Goal: Task Accomplishment & Management: Contribute content

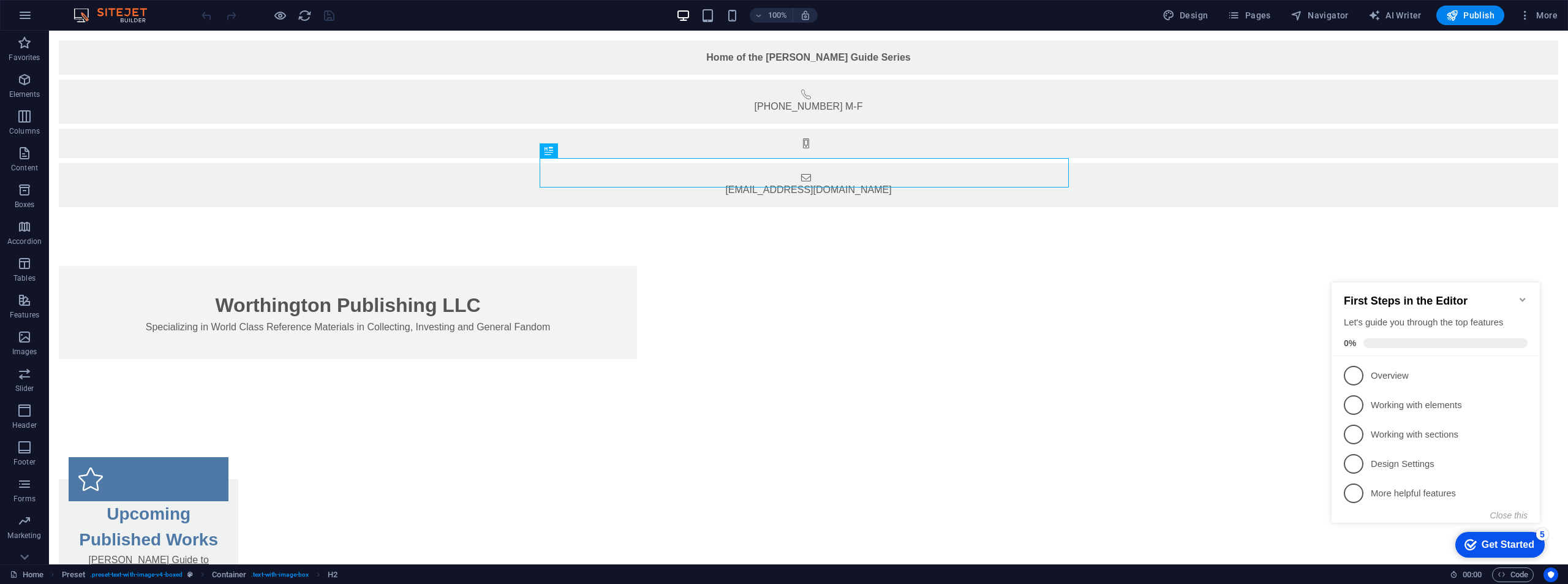
click at [1515, 295] on h2 "First Steps in the Editor" at bounding box center [1435, 301] width 183 height 13
click at [1518, 295] on icon "Minimize checklist" at bounding box center [1522, 299] width 9 height 9
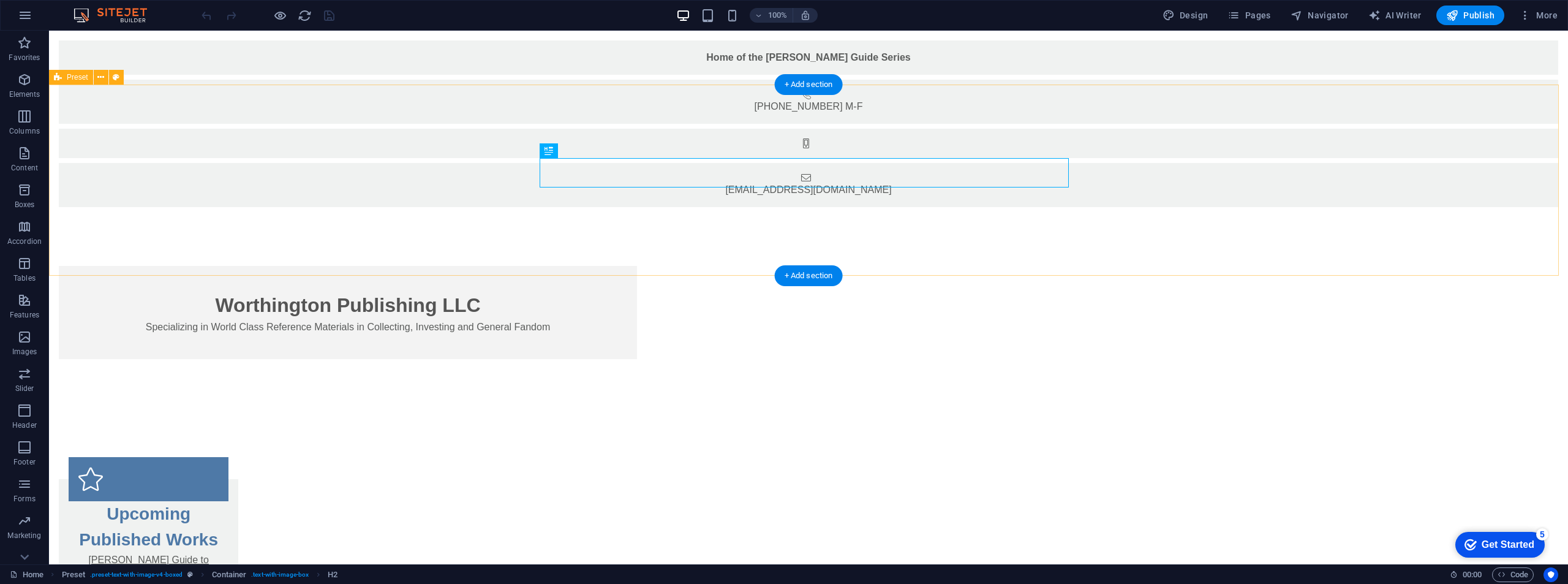
click at [799, 217] on div "Worthington Publishing LLC Specializing in World Class Reference Materials in C…" at bounding box center [809, 313] width 1519 height 191
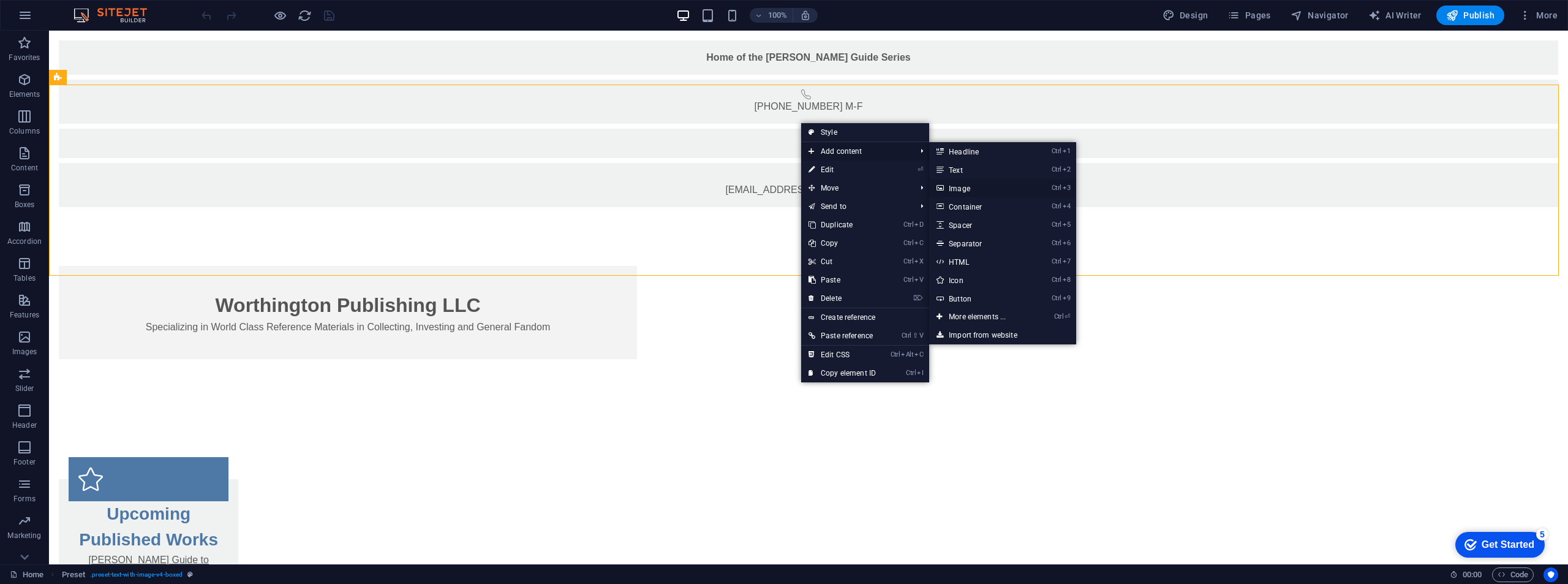
click at [953, 190] on link "Ctrl 3 Image" at bounding box center [979, 188] width 101 height 18
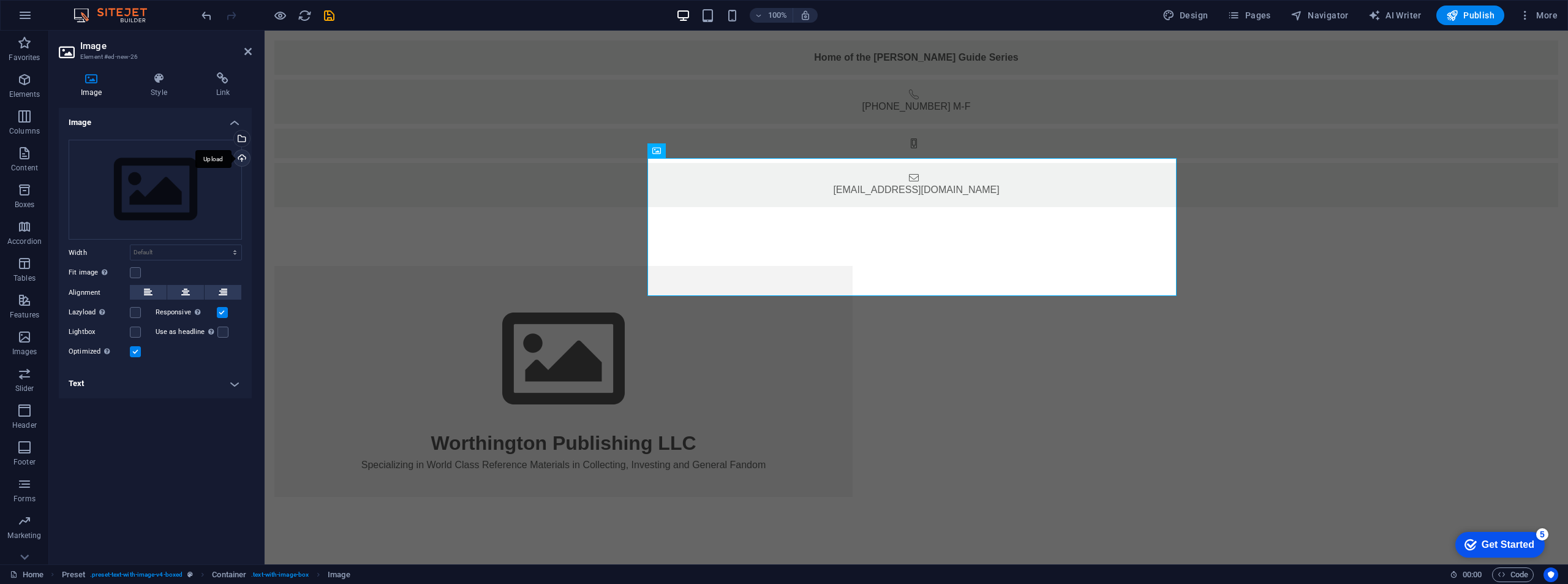
click at [239, 158] on div "Upload" at bounding box center [240, 158] width 18 height 18
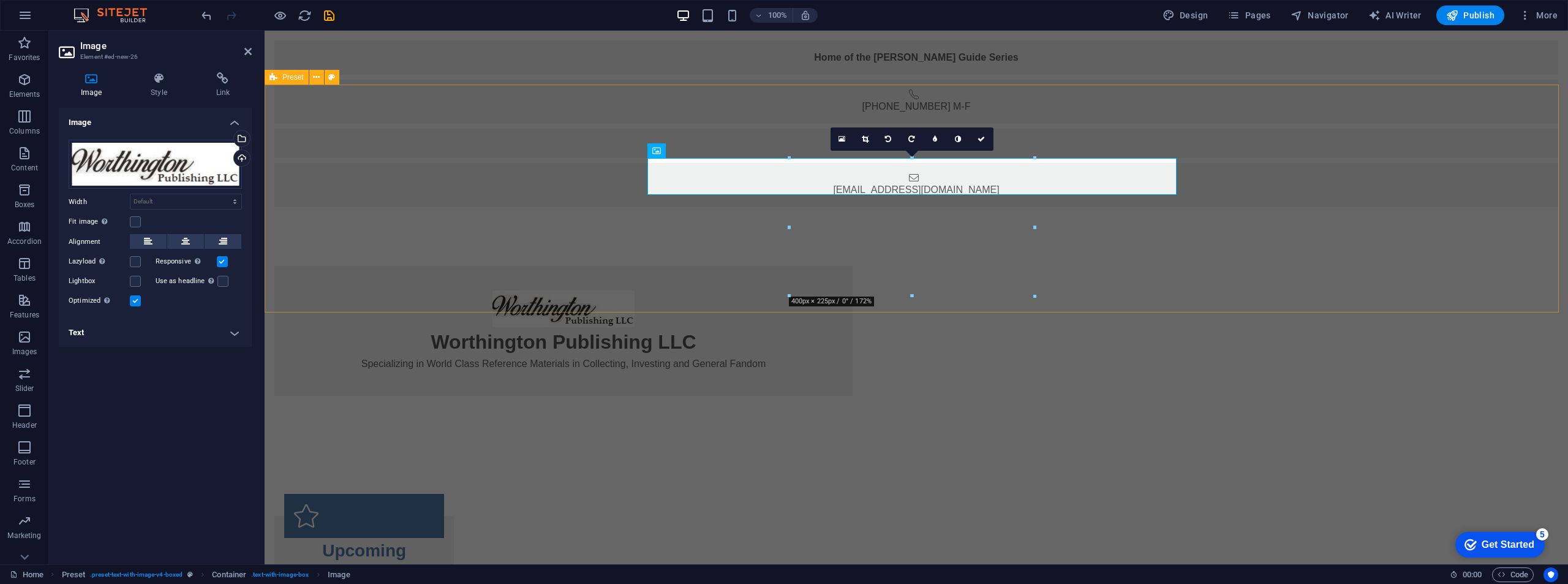
click at [531, 226] on div "Worthington Publishing LLC Specializing in World Class Reference Materials in C…" at bounding box center [916, 331] width 1304 height 228
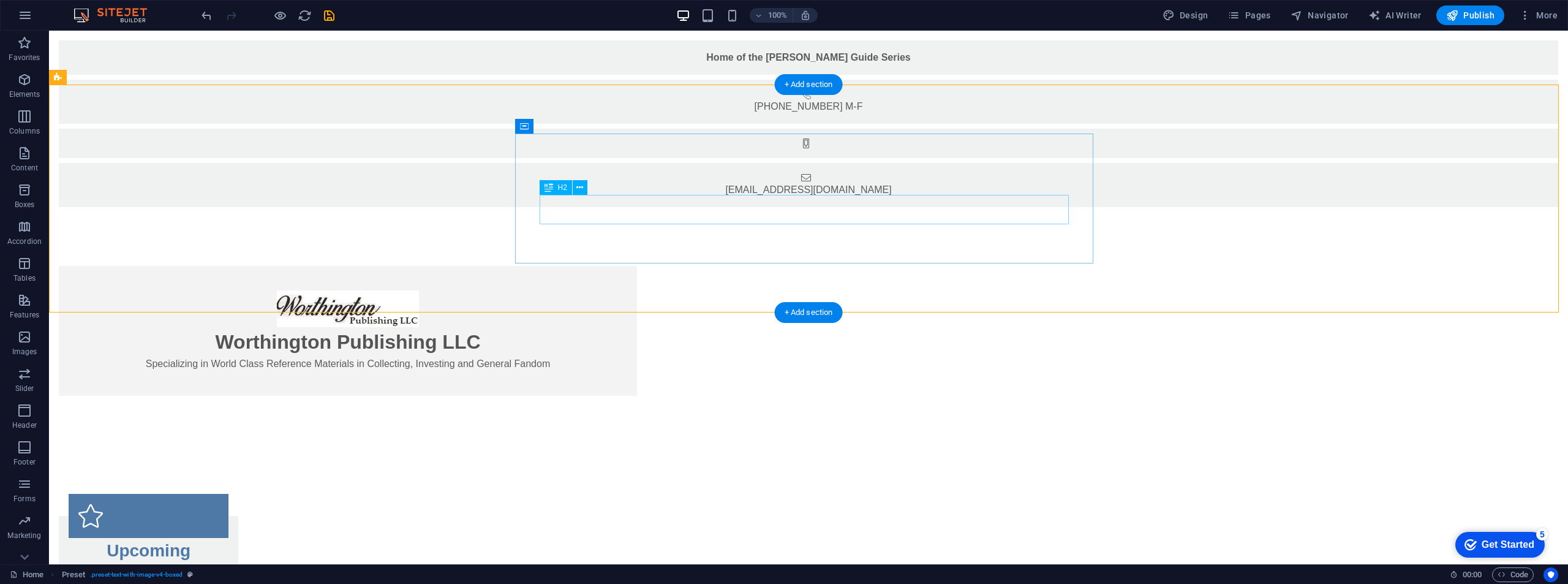
click at [612, 327] on div "Worthington Publishing LLC" at bounding box center [348, 342] width 530 height 29
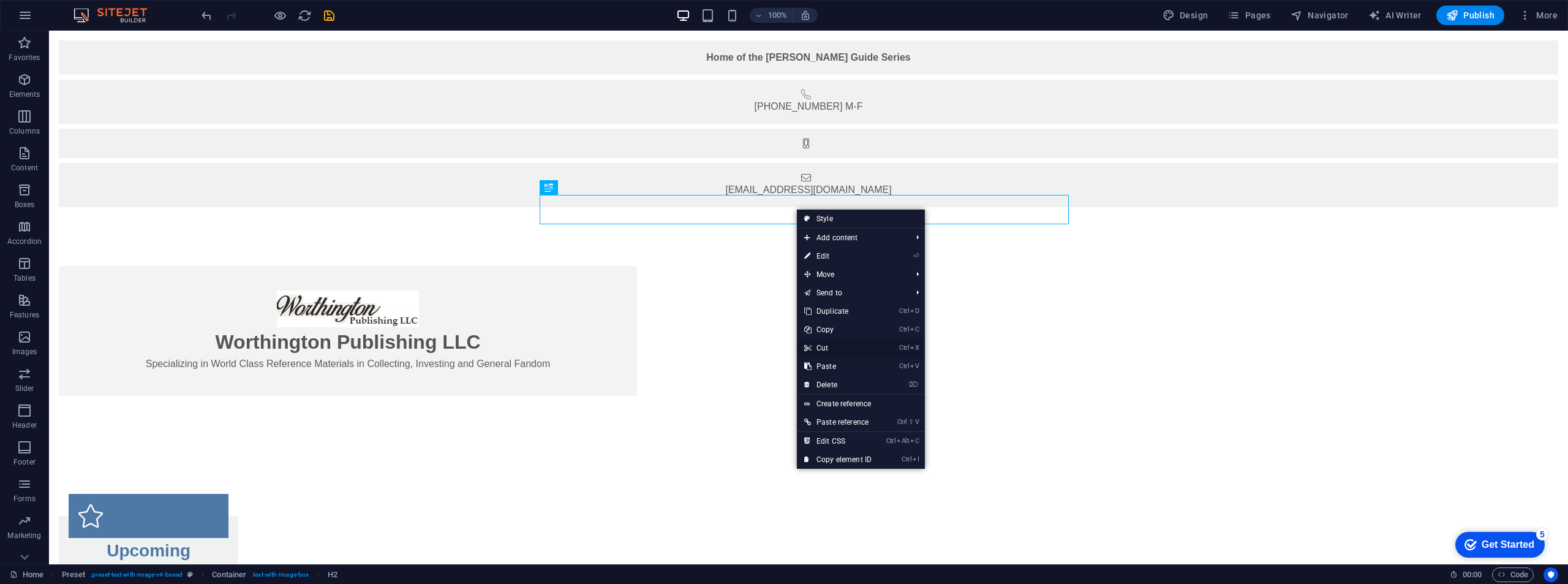
click at [834, 346] on link "Ctrl X Cut" at bounding box center [837, 347] width 82 height 18
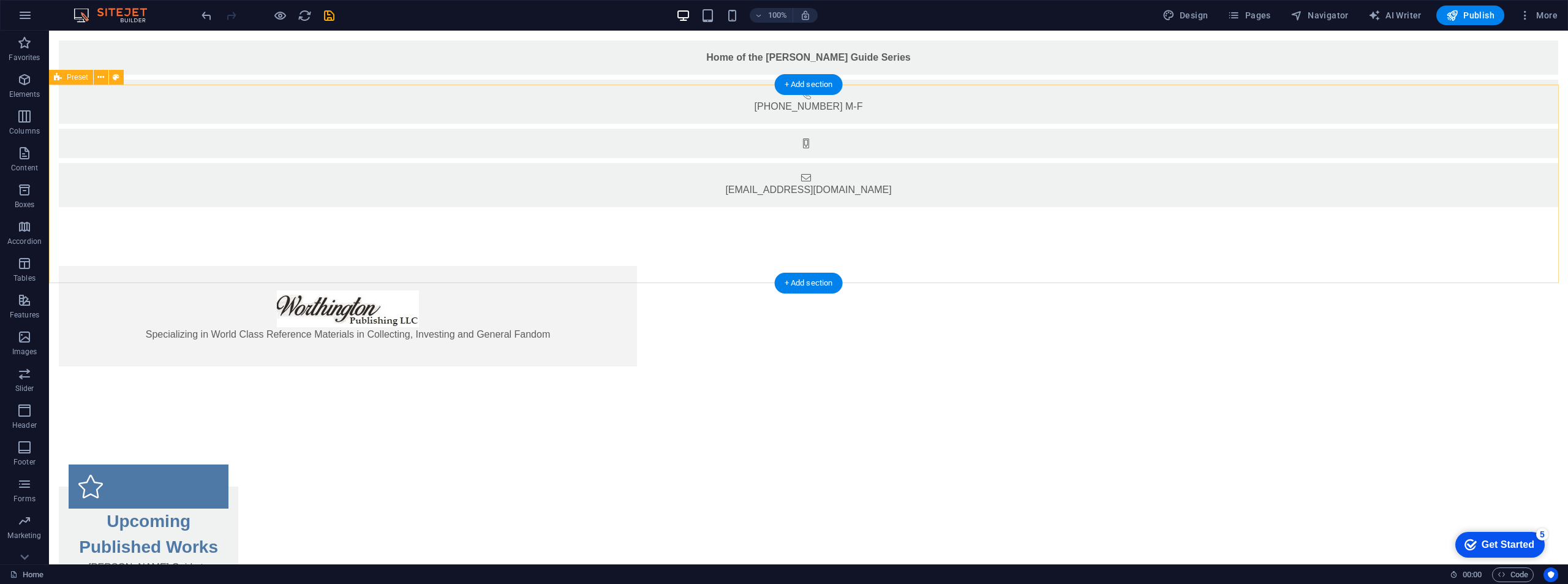
click at [1225, 217] on div "Specializing in World Class Reference Materials in Collecting, Investing and Ge…" at bounding box center [809, 316] width 1519 height 198
click at [612, 290] on figure at bounding box center [348, 308] width 530 height 37
click at [637, 266] on div "Specializing in World Class Reference Materials in Collecting, Investing and Ge…" at bounding box center [348, 316] width 579 height 101
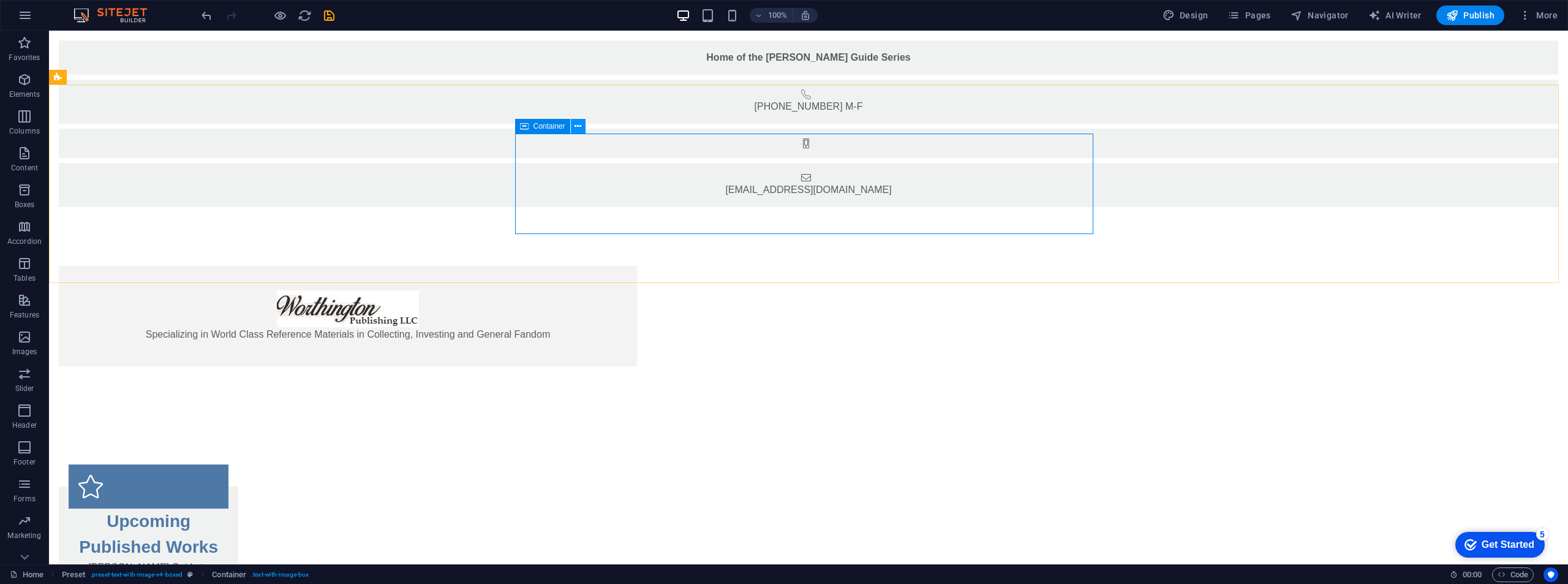
click at [583, 124] on button at bounding box center [578, 126] width 15 height 15
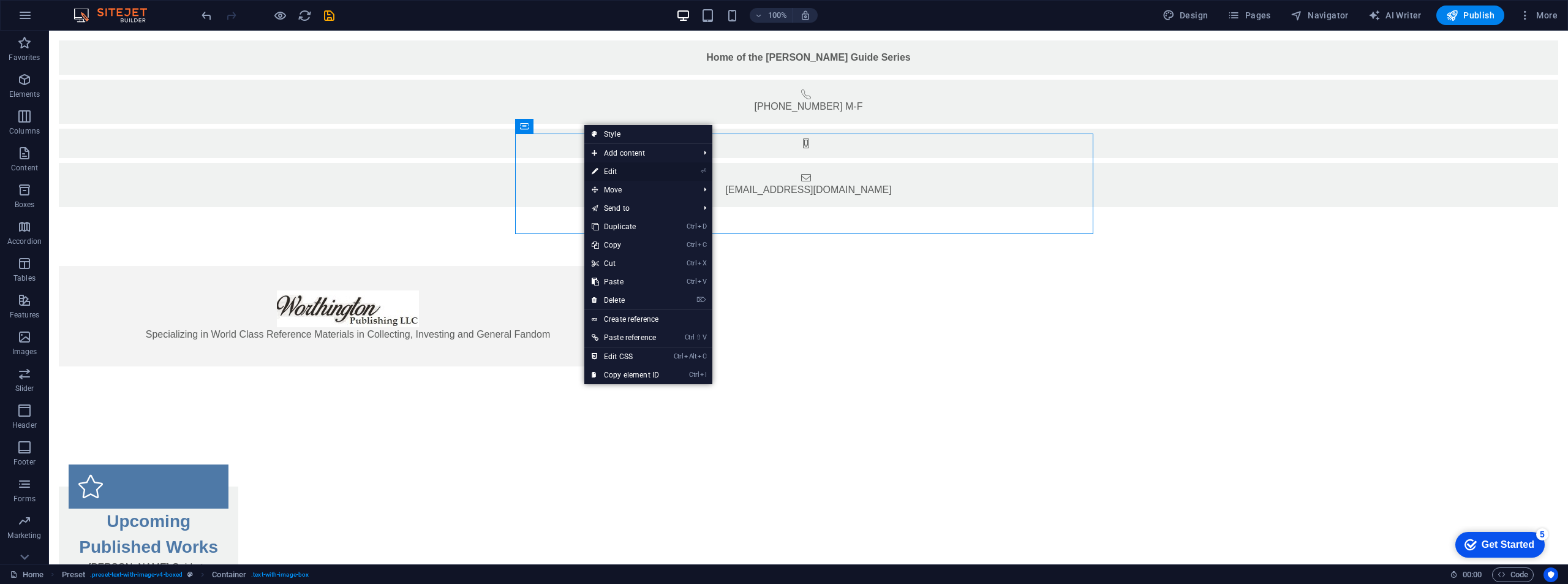
click at [617, 171] on link "⏎ Edit" at bounding box center [625, 171] width 82 height 18
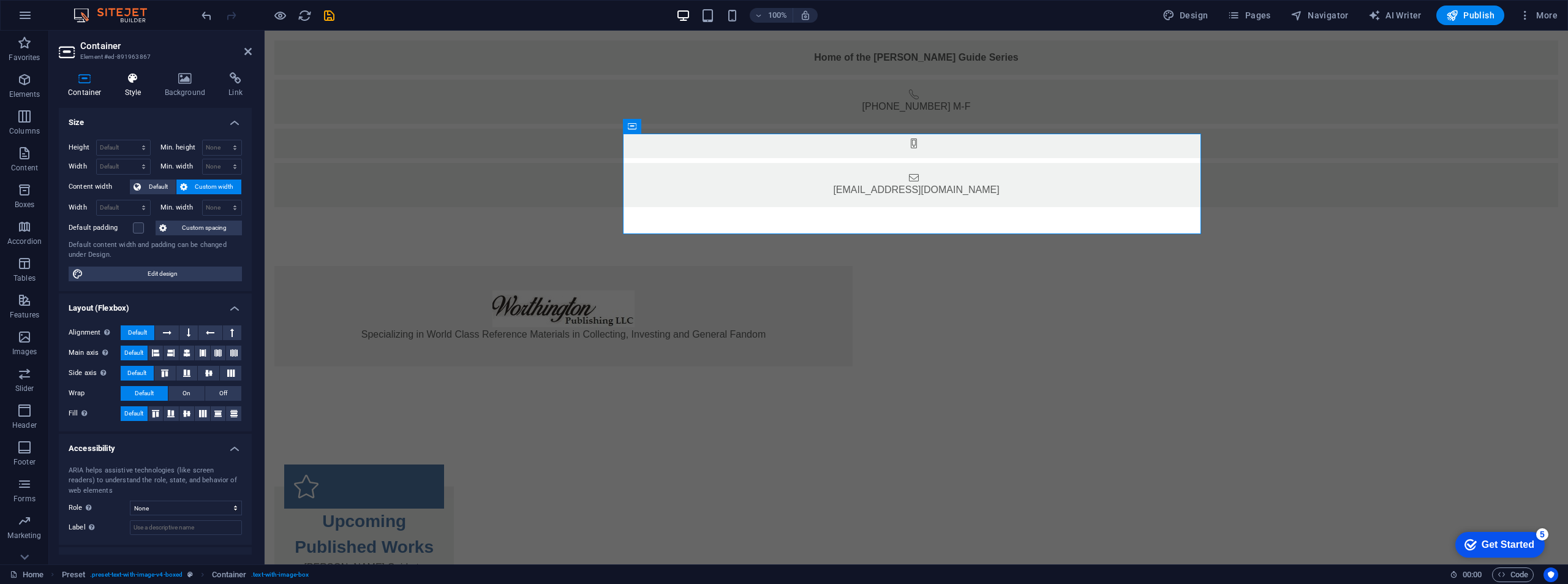
click at [139, 84] on icon at bounding box center [133, 78] width 35 height 12
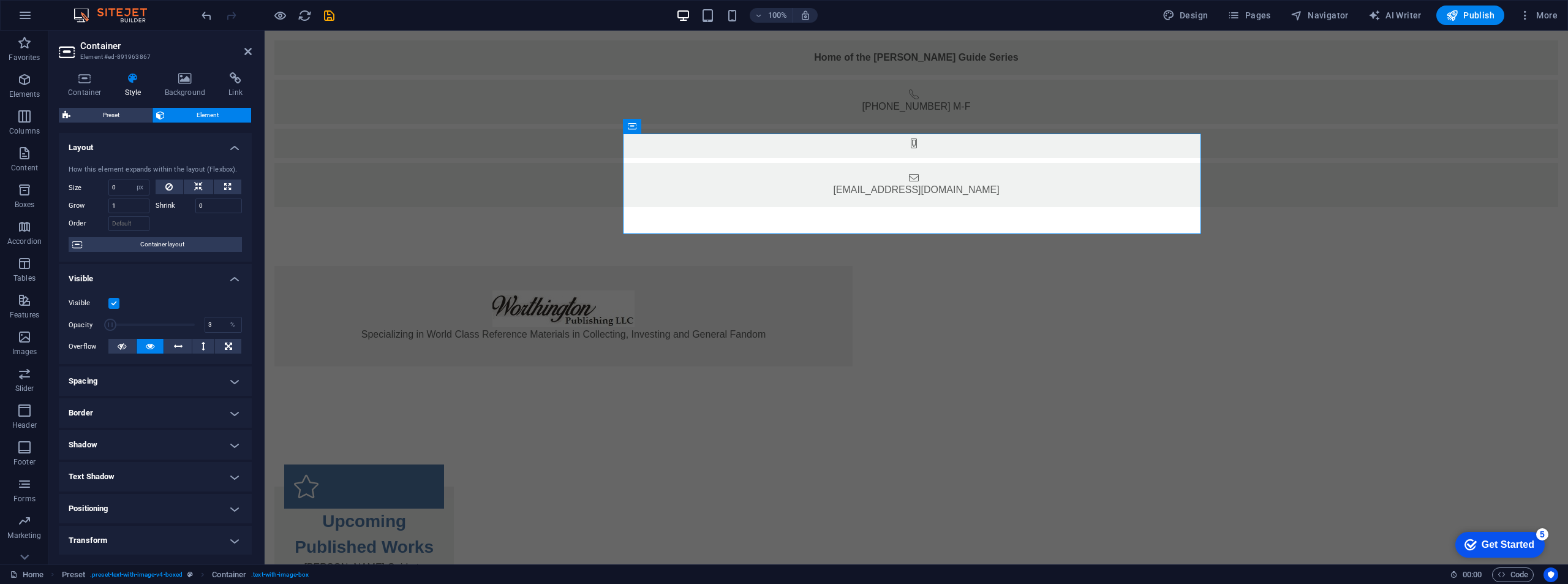
drag, startPoint x: 190, startPoint y: 328, endPoint x: 110, endPoint y: 323, distance: 80.2
click at [110, 323] on span at bounding box center [110, 325] width 12 height 12
type input "100"
drag, startPoint x: 115, startPoint y: 326, endPoint x: 202, endPoint y: 324, distance: 87.0
click at [202, 324] on div "Opacity 100 %" at bounding box center [155, 324] width 173 height 18
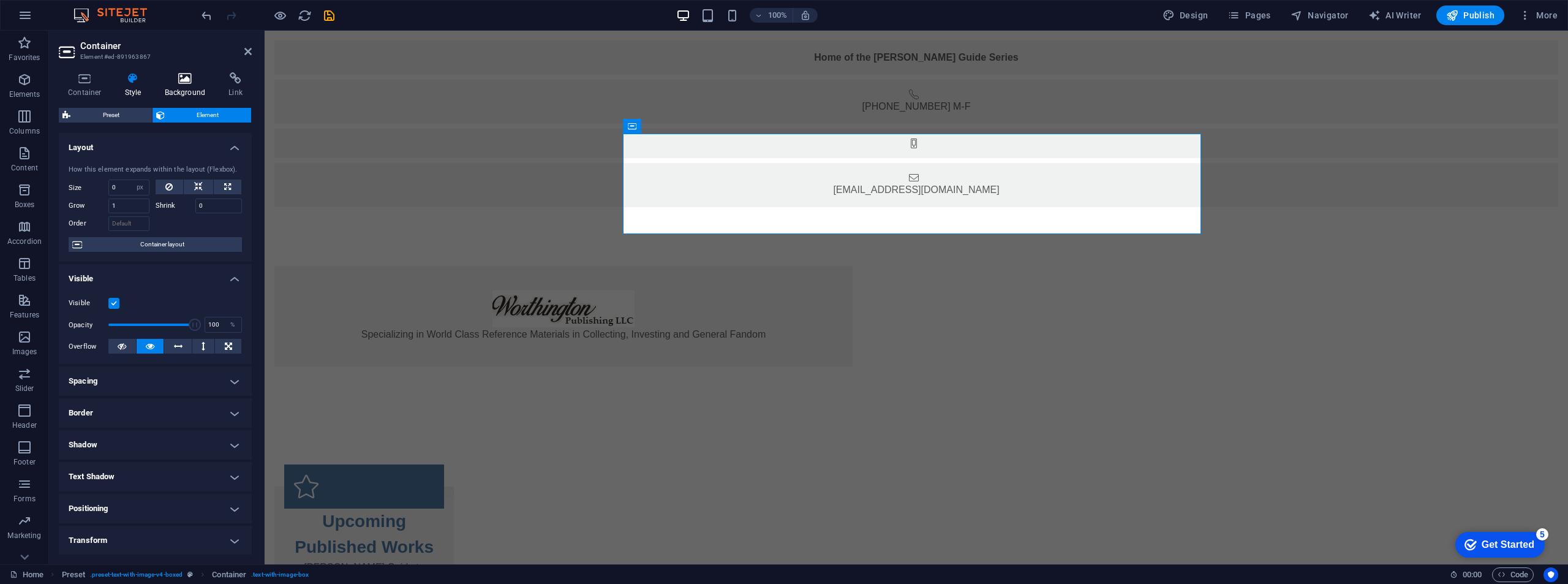
click at [196, 78] on icon at bounding box center [185, 78] width 59 height 12
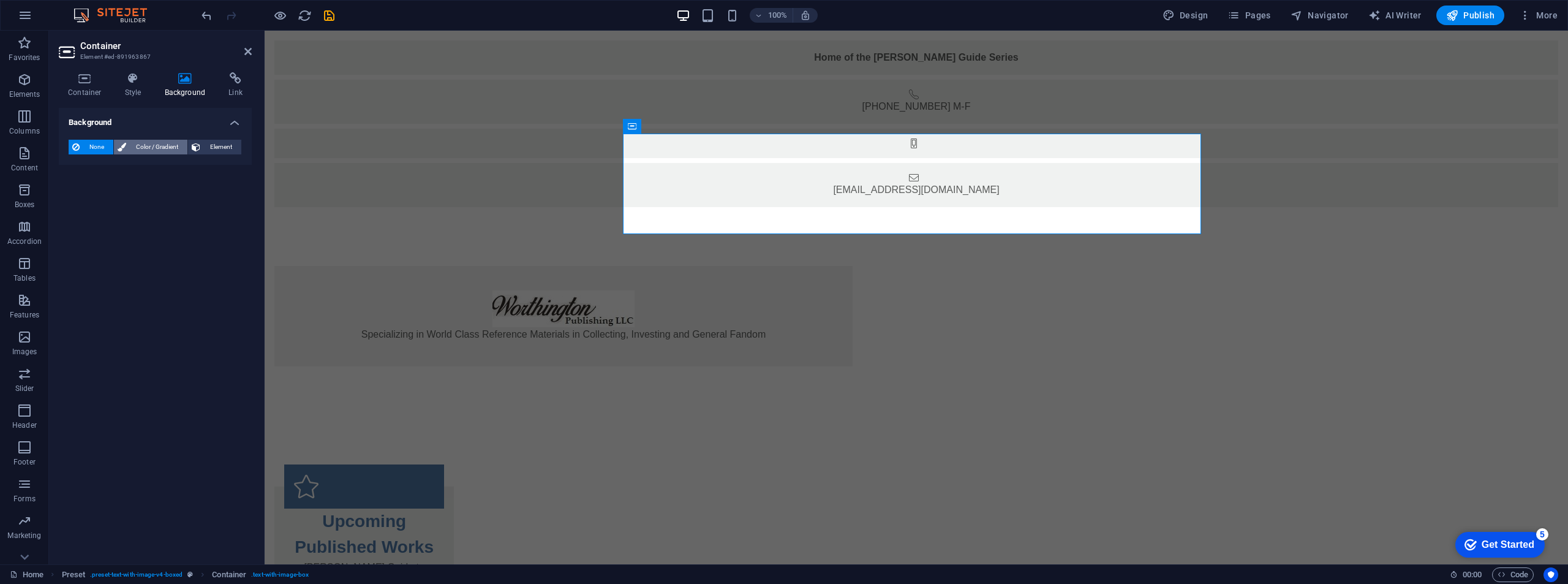
click at [130, 152] on span "Color / Gradient" at bounding box center [157, 146] width 54 height 15
click at [77, 194] on span at bounding box center [77, 196] width 14 height 14
type input "#ffffff"
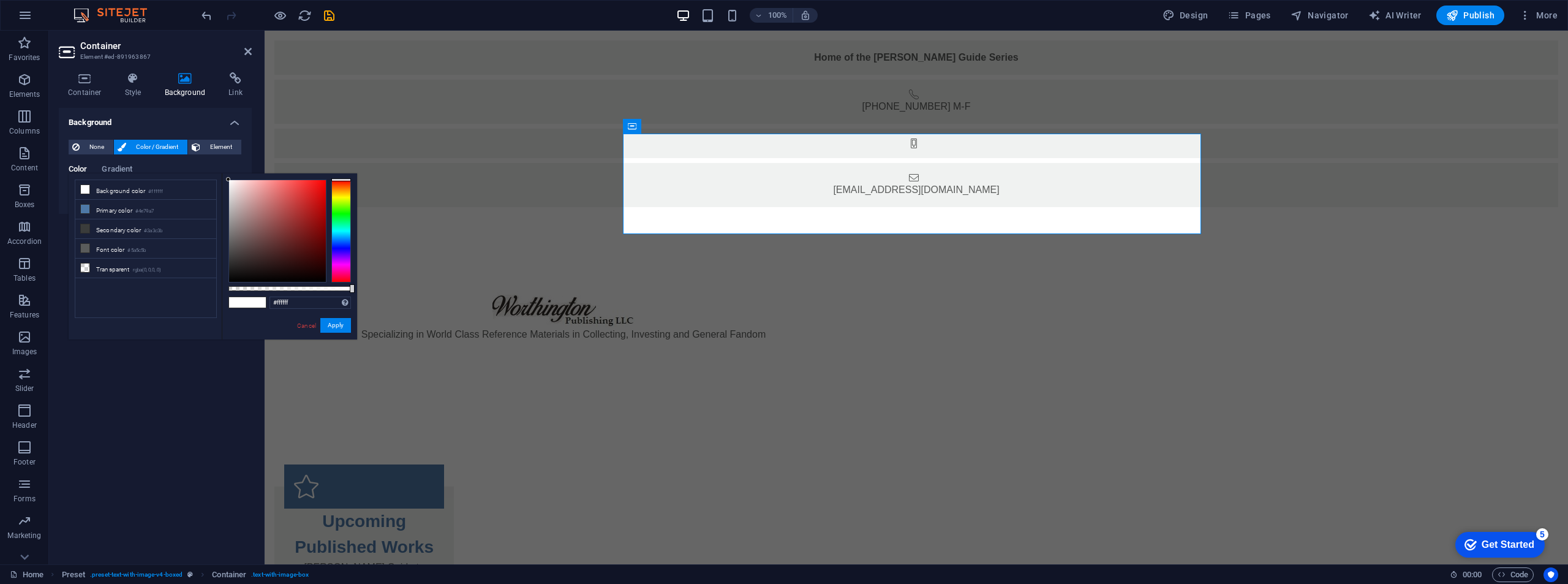
click at [237, 305] on span at bounding box center [238, 302] width 18 height 10
click at [332, 326] on button "Apply" at bounding box center [336, 325] width 31 height 15
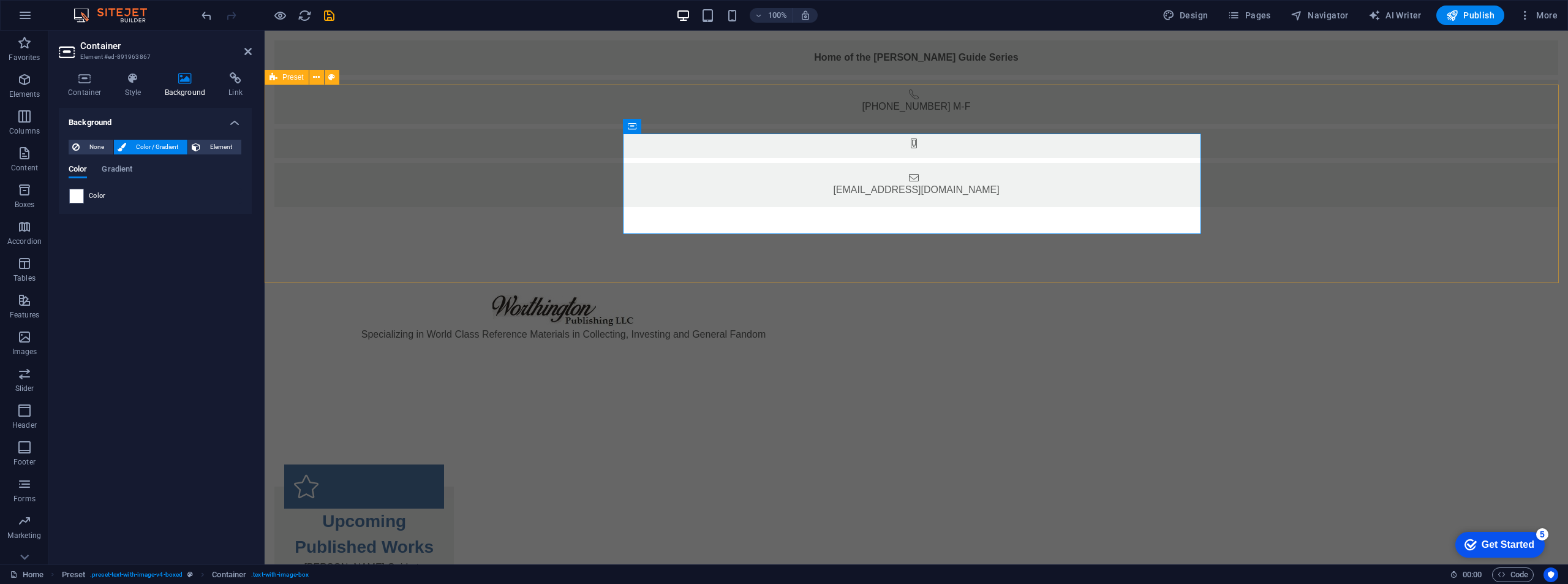
click at [453, 217] on div "Specializing in World Class Reference Materials in Collecting, Investing and Ge…" at bounding box center [916, 316] width 1304 height 198
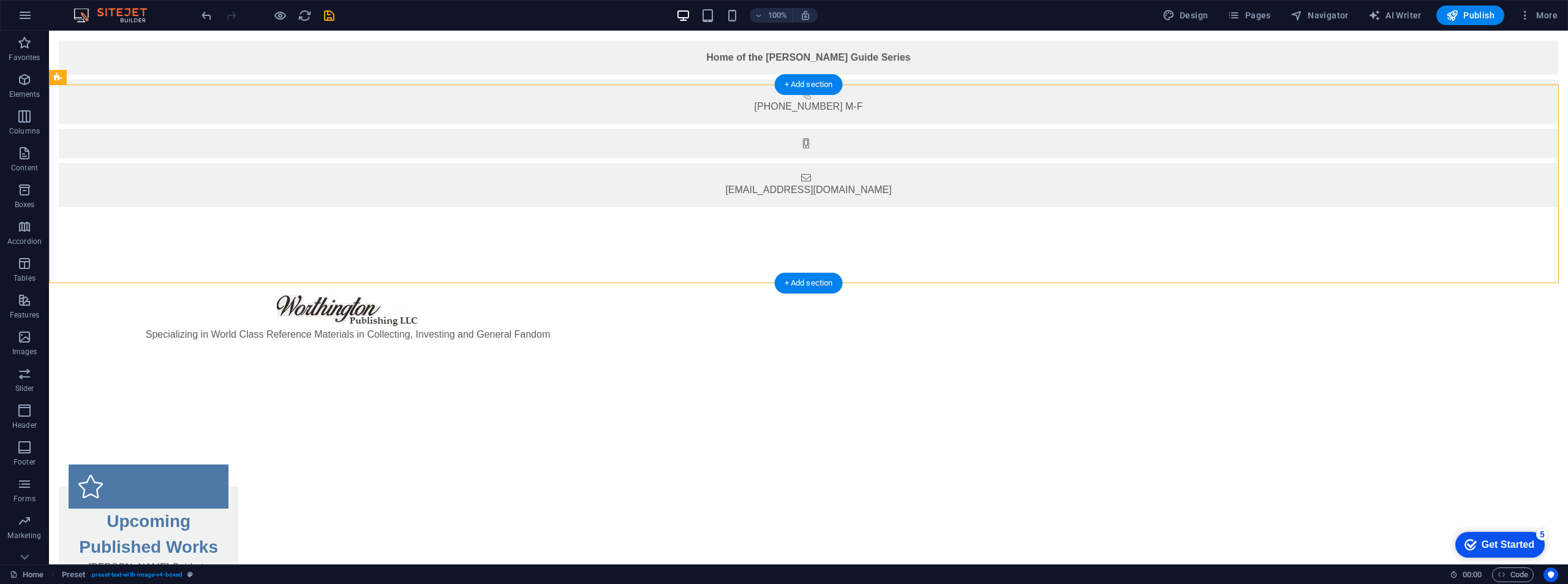
drag, startPoint x: 635, startPoint y: 205, endPoint x: 635, endPoint y: 218, distance: 13.0
click at [635, 266] on div "Specializing in World Class Reference Materials in Collecting, Investing and Ge…" at bounding box center [348, 316] width 579 height 101
click at [612, 327] on div "Specializing in World Class Reference Materials in Collecting, Investing and Ge…" at bounding box center [348, 334] width 530 height 15
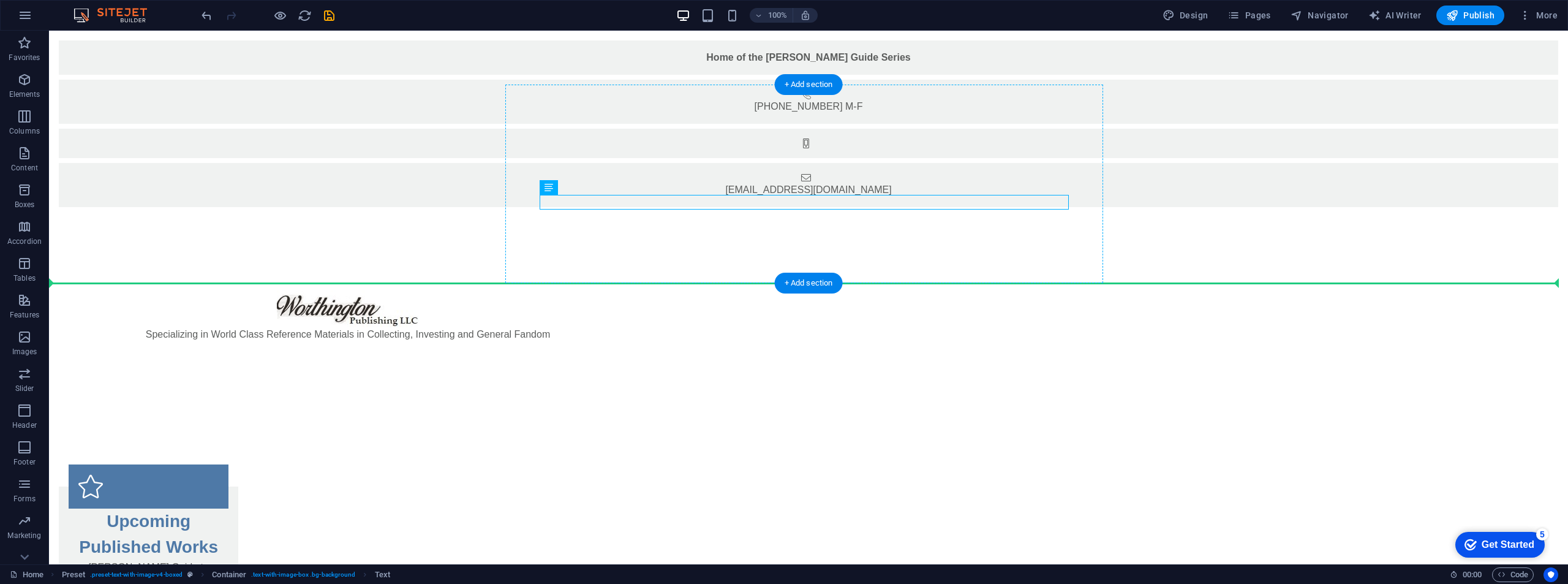
drag, startPoint x: 615, startPoint y: 213, endPoint x: 563, endPoint y: 211, distance: 52.0
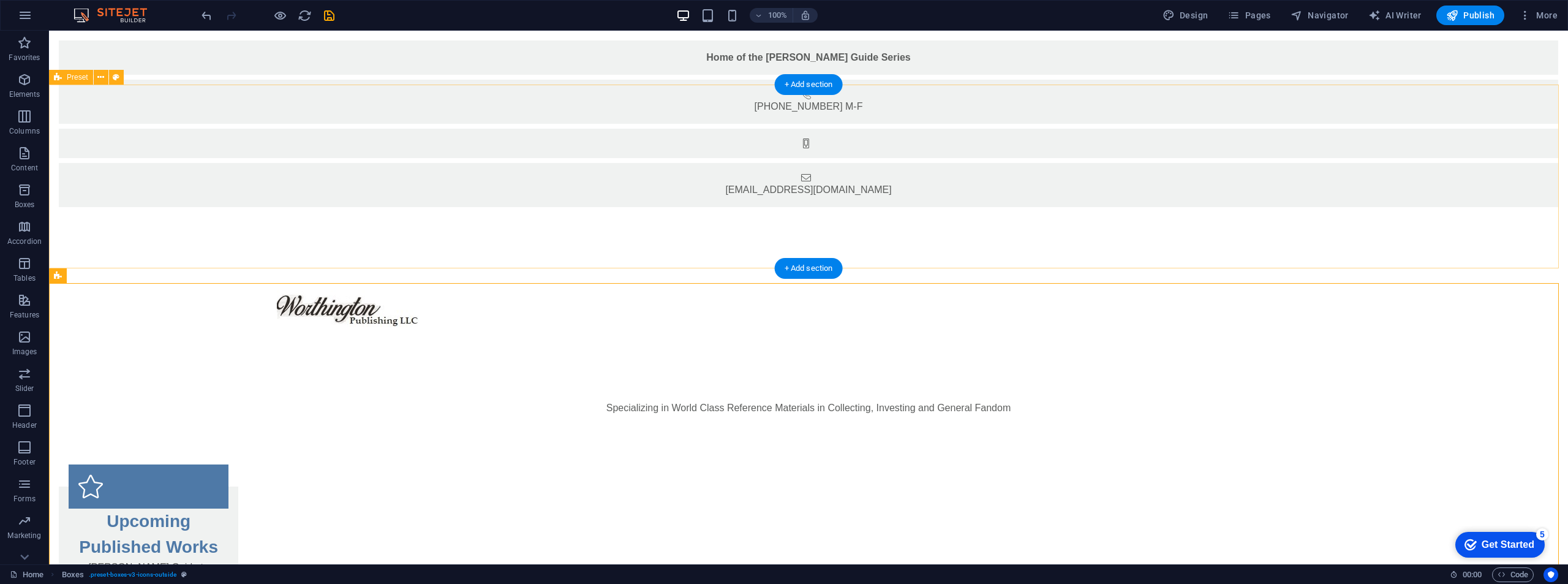
click at [1500, 217] on div at bounding box center [809, 308] width 1519 height 183
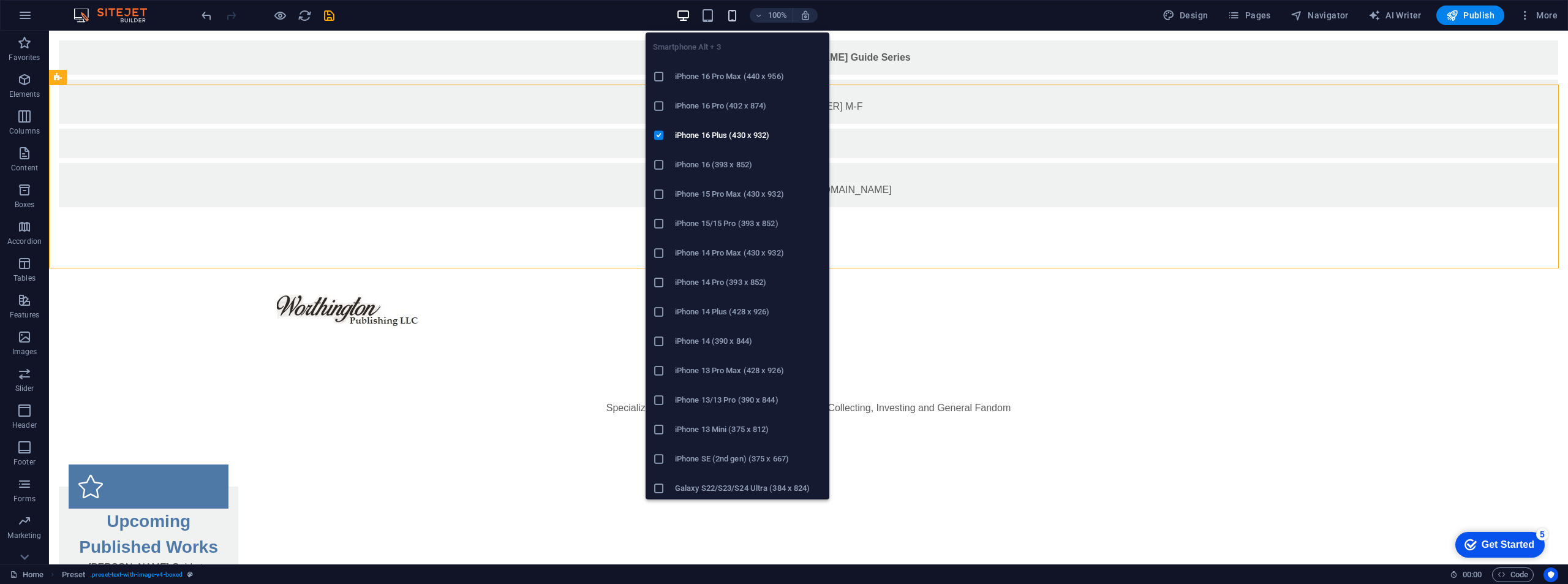
click at [737, 15] on icon "button" at bounding box center [732, 16] width 14 height 14
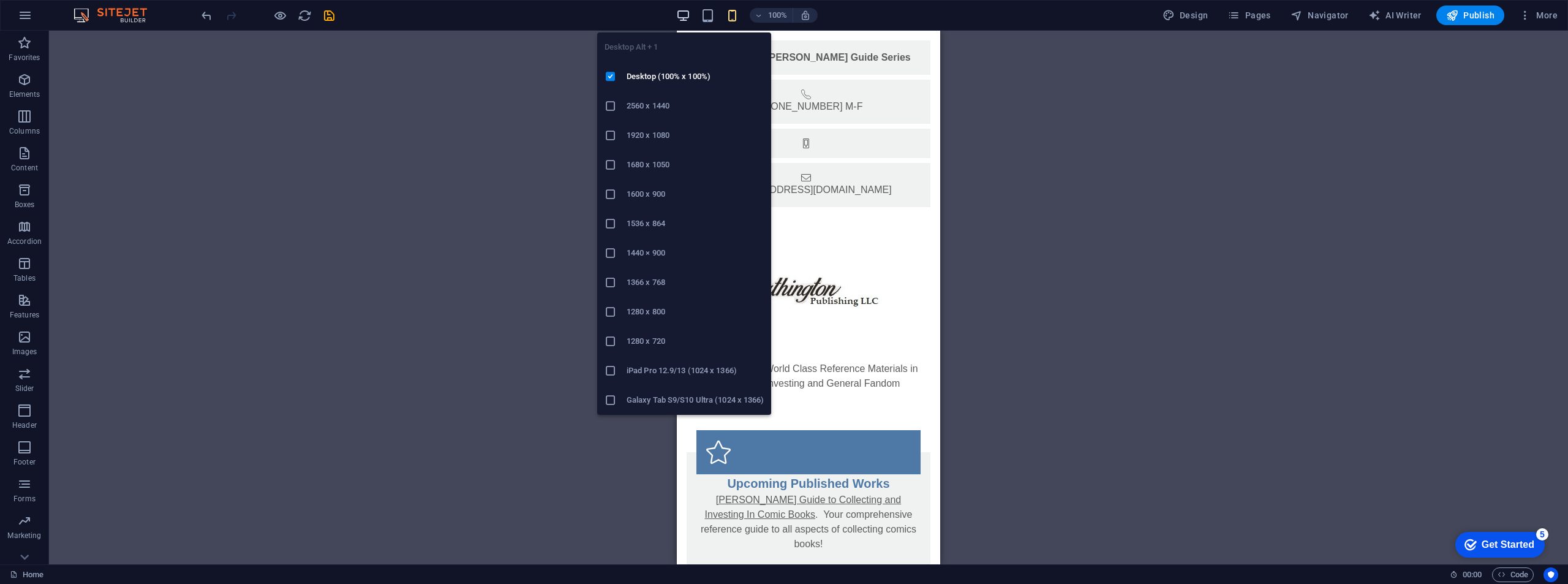
click at [689, 9] on icon "button" at bounding box center [683, 16] width 14 height 14
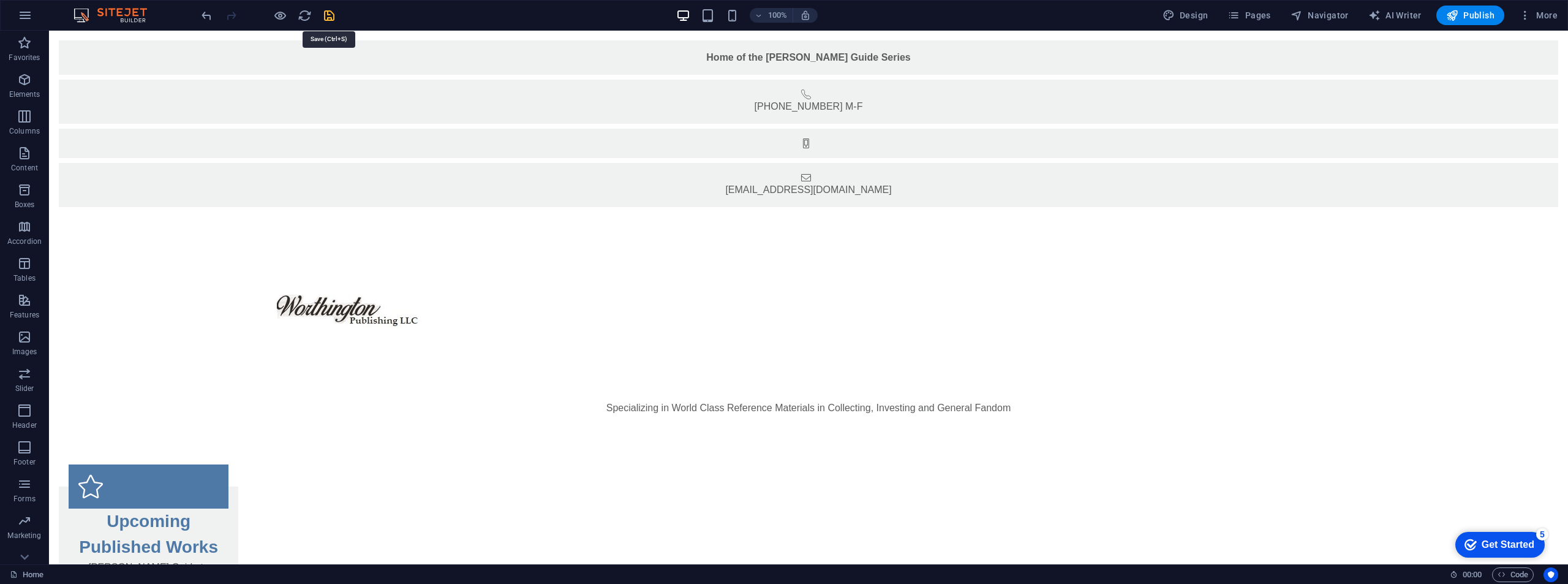
click at [329, 16] on icon "save" at bounding box center [329, 16] width 14 height 14
click at [1454, 14] on icon "button" at bounding box center [1452, 16] width 12 height 12
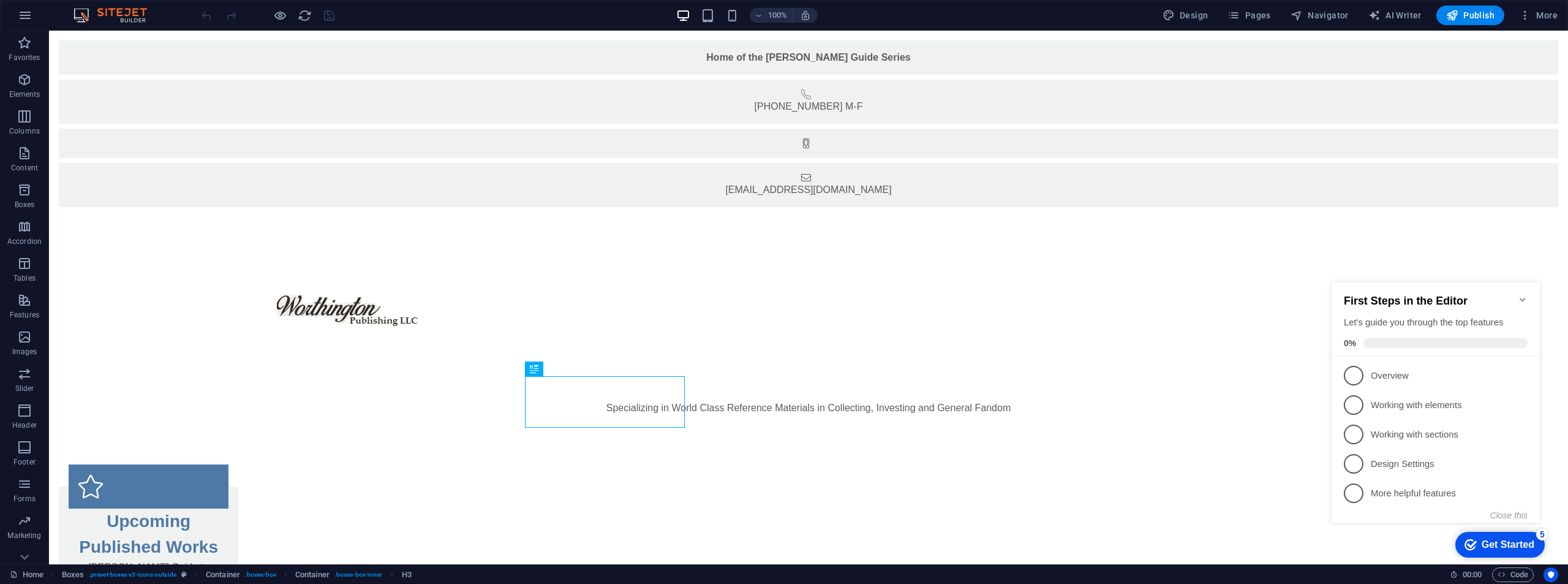
click at [1525, 295] on icon "Minimize checklist" at bounding box center [1522, 299] width 9 height 9
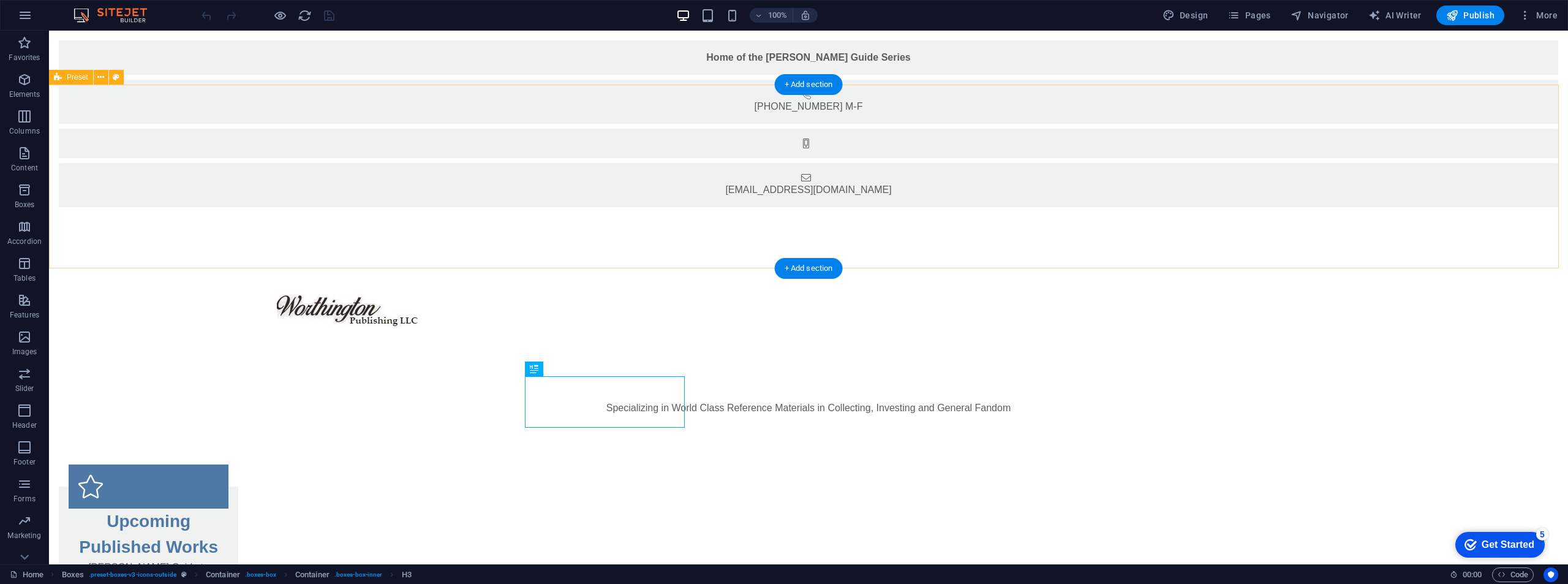
click at [479, 217] on div at bounding box center [809, 308] width 1519 height 183
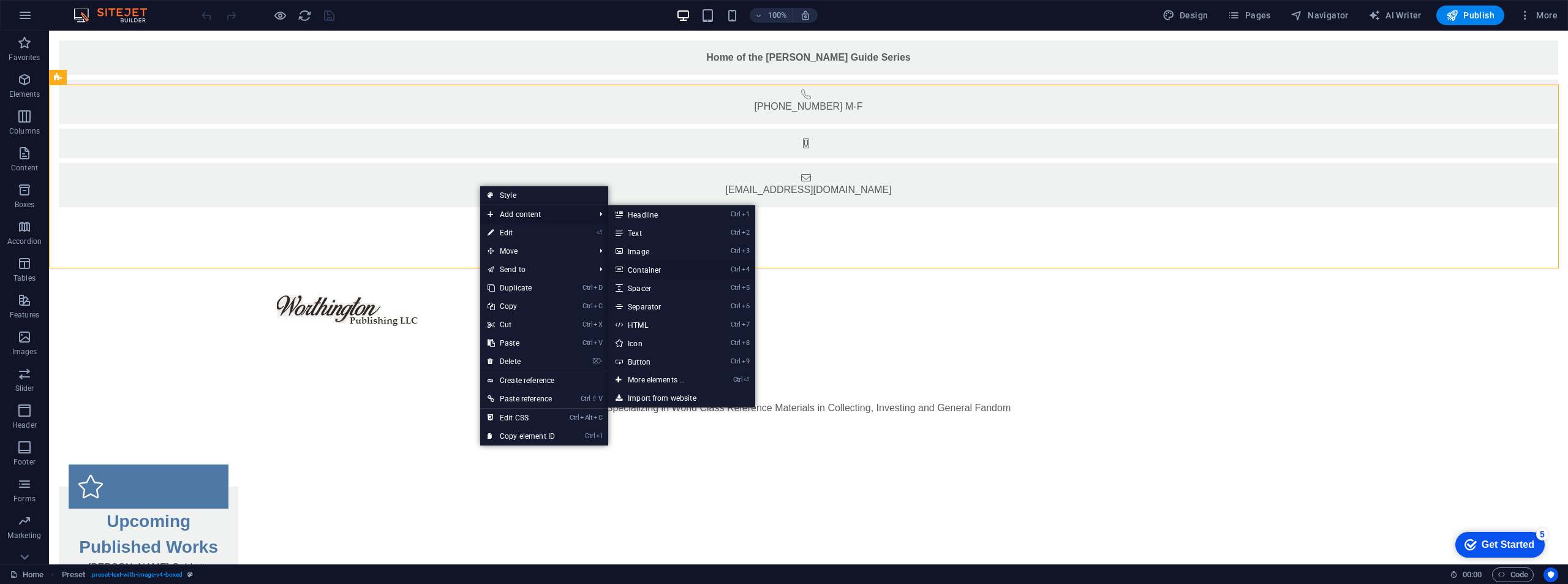
click at [644, 269] on link "Ctrl 4 Container" at bounding box center [658, 269] width 101 height 18
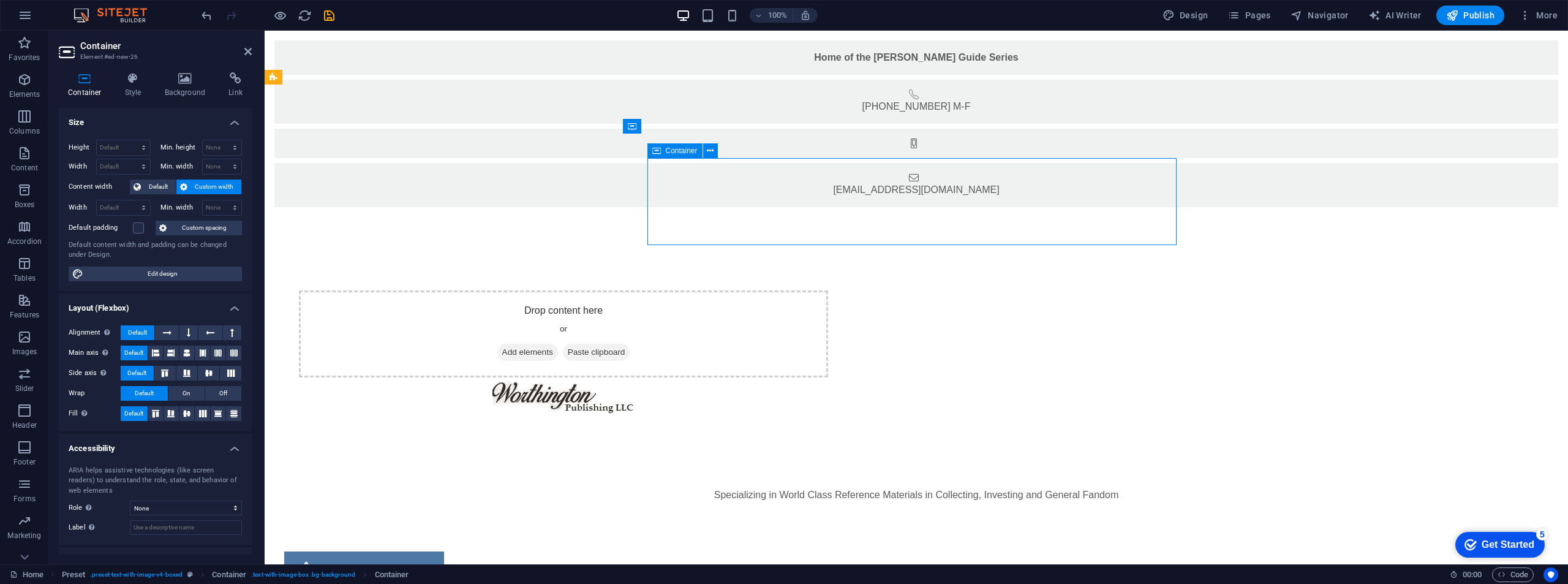
drag, startPoint x: 882, startPoint y: 208, endPoint x: 824, endPoint y: 210, distance: 58.0
click at [824, 290] on div "Drop content here or Add elements Paste clipboard" at bounding box center [563, 333] width 530 height 87
click at [558, 344] on span "Add elements" at bounding box center [528, 352] width 60 height 17
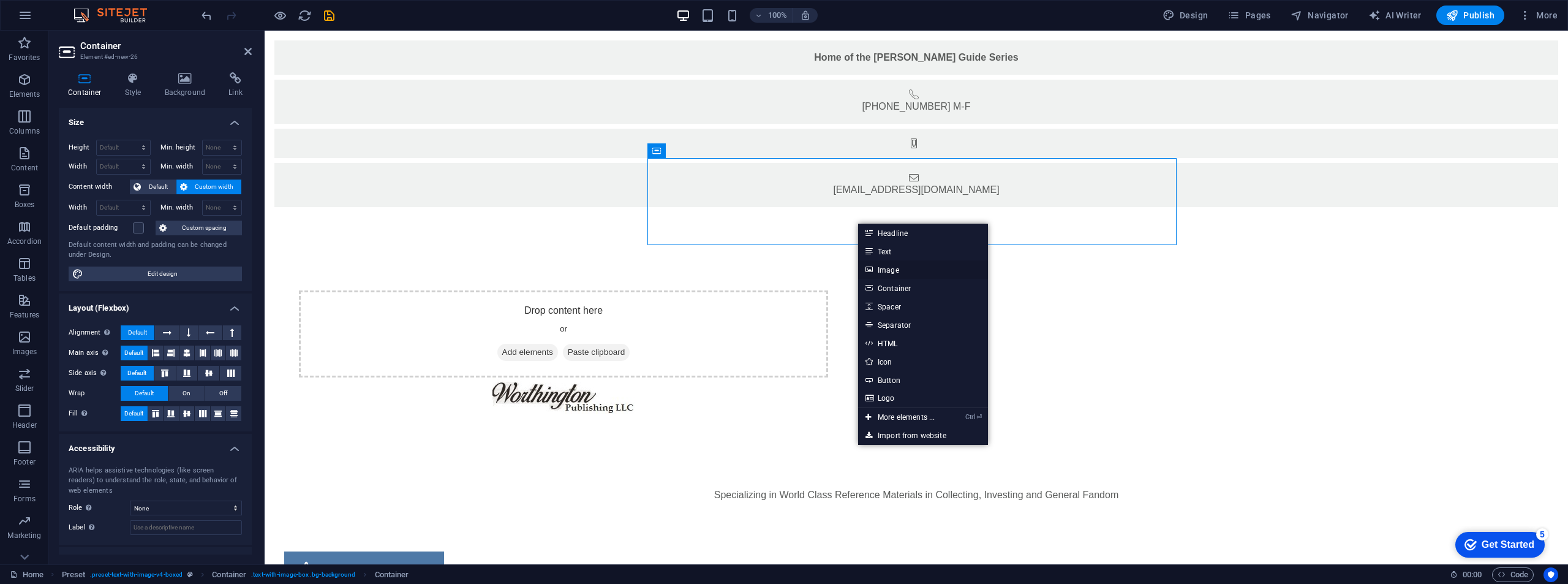
click at [874, 266] on link "Image" at bounding box center [923, 269] width 130 height 18
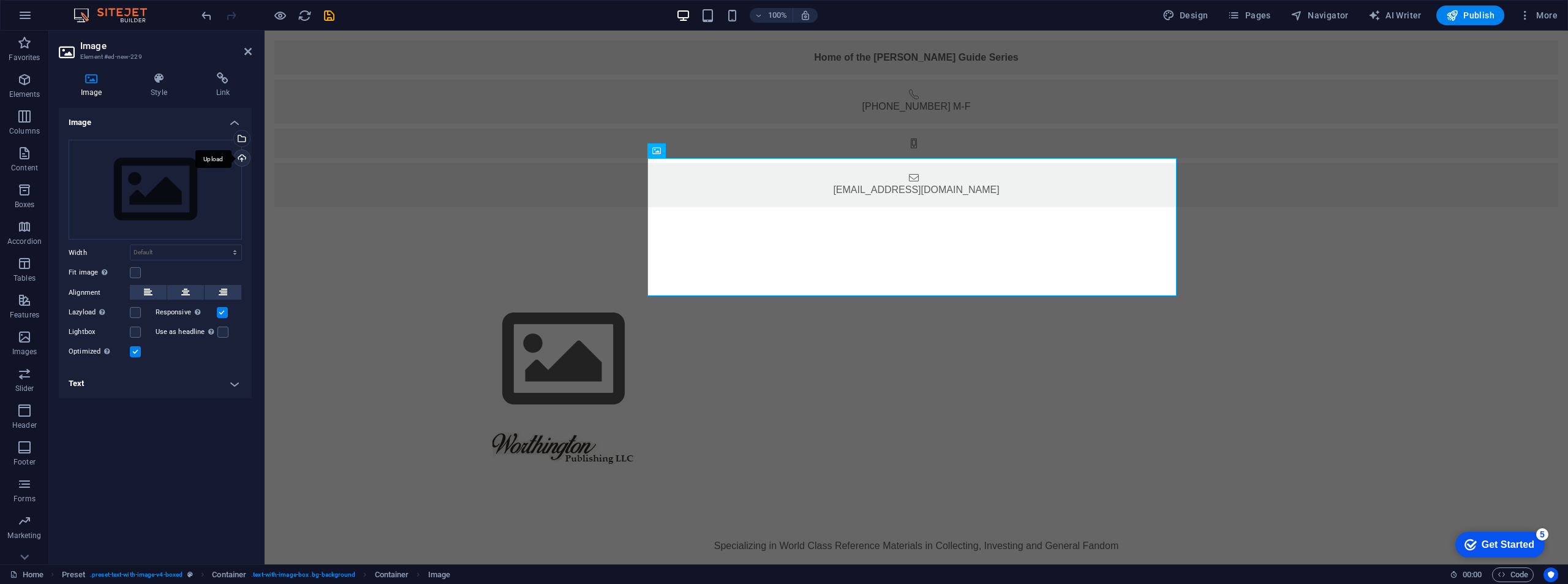
click at [239, 159] on div "Upload" at bounding box center [240, 158] width 18 height 18
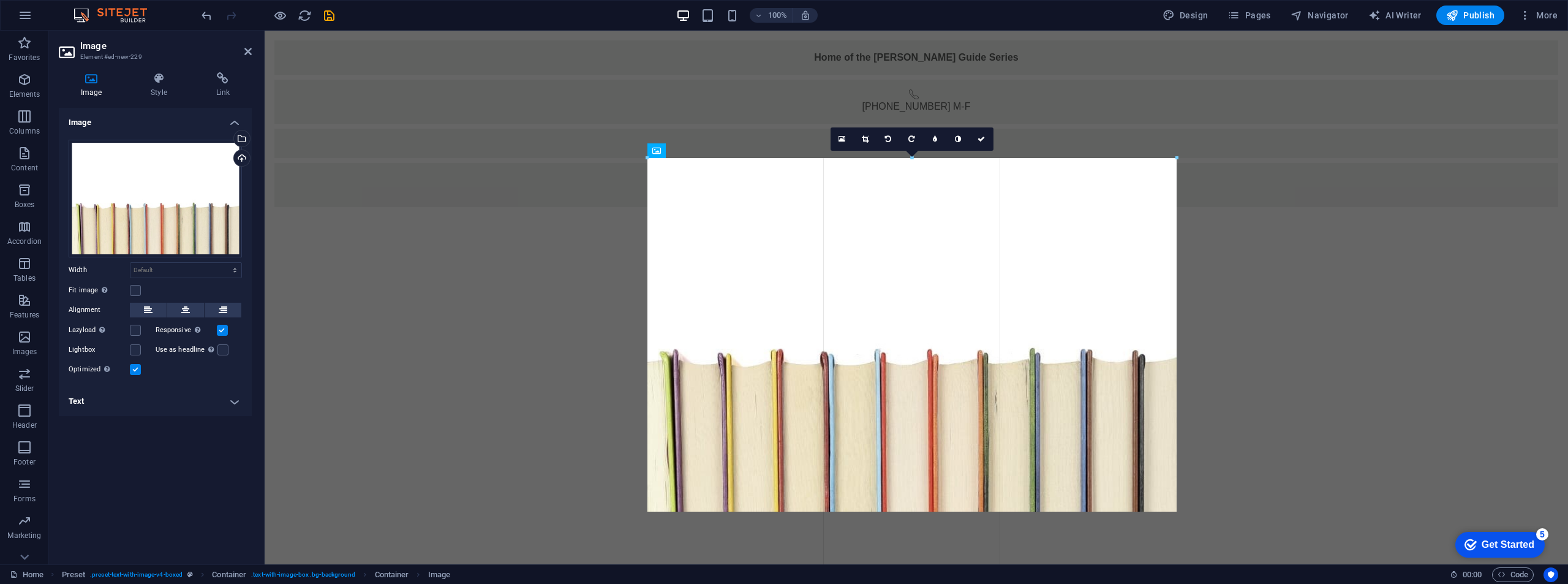
drag, startPoint x: 648, startPoint y: 334, endPoint x: 458, endPoint y: 332, distance: 190.0
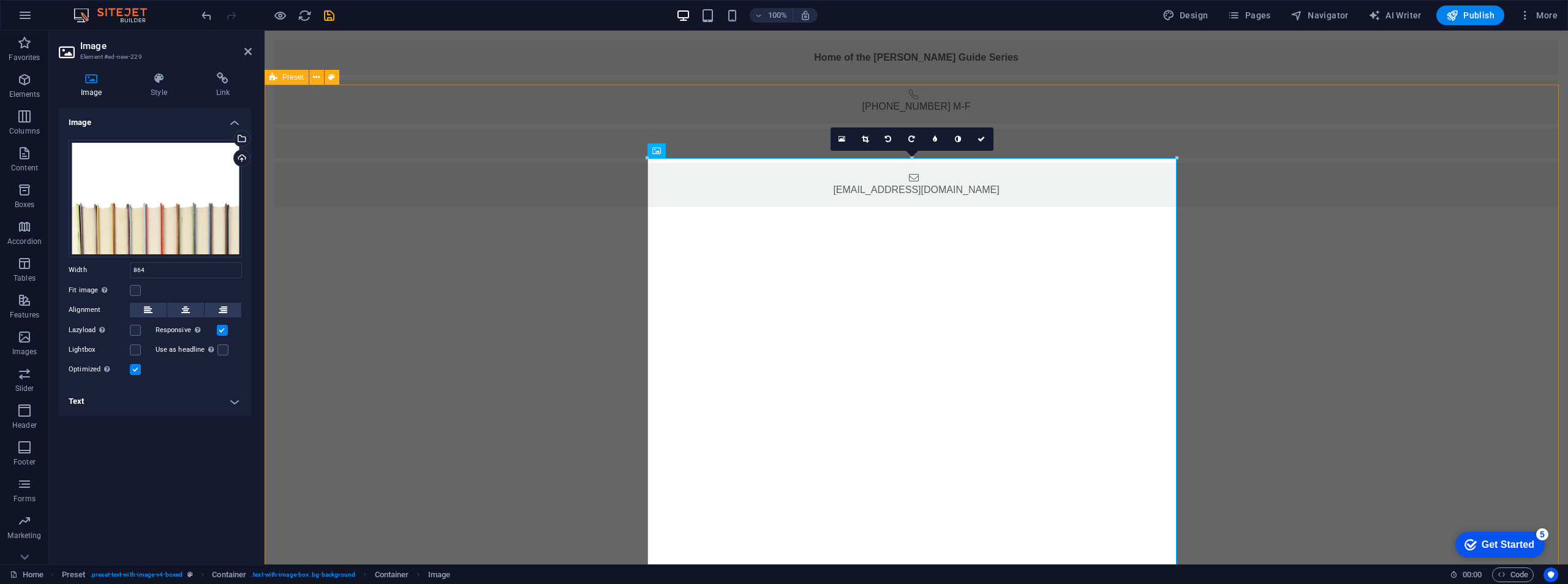
type input "864"
select select "px"
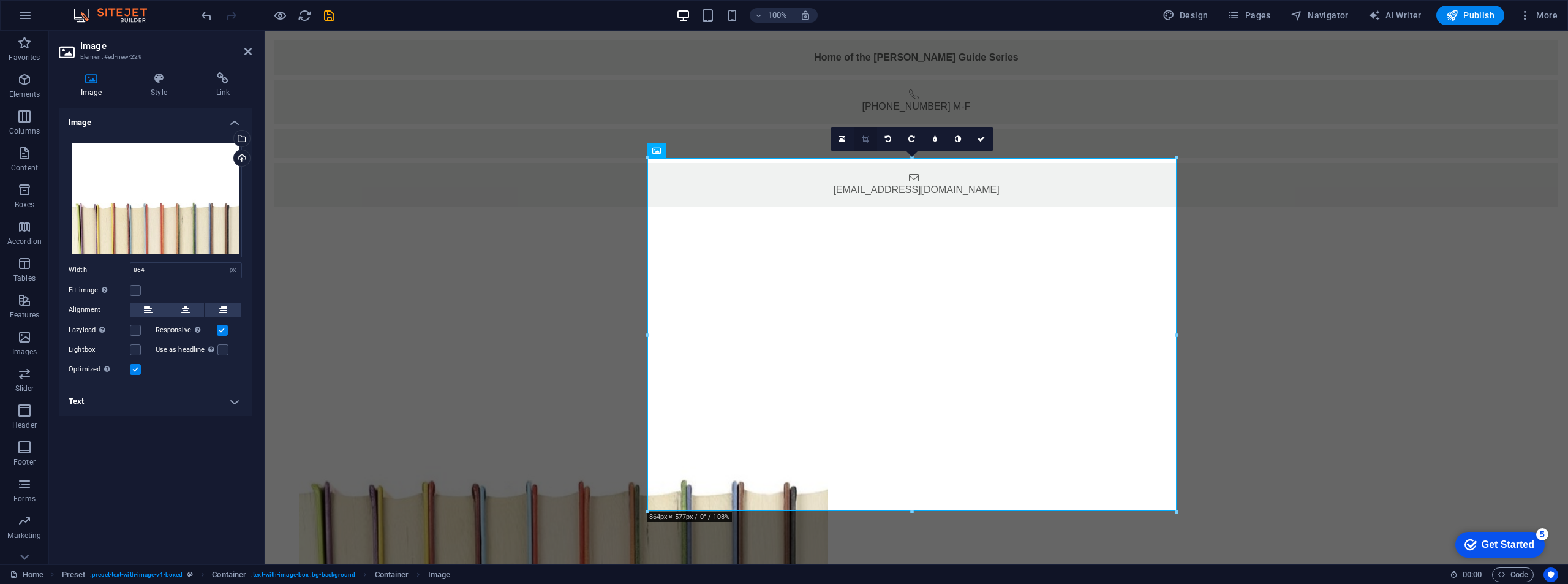
click at [860, 137] on link at bounding box center [865, 139] width 23 height 23
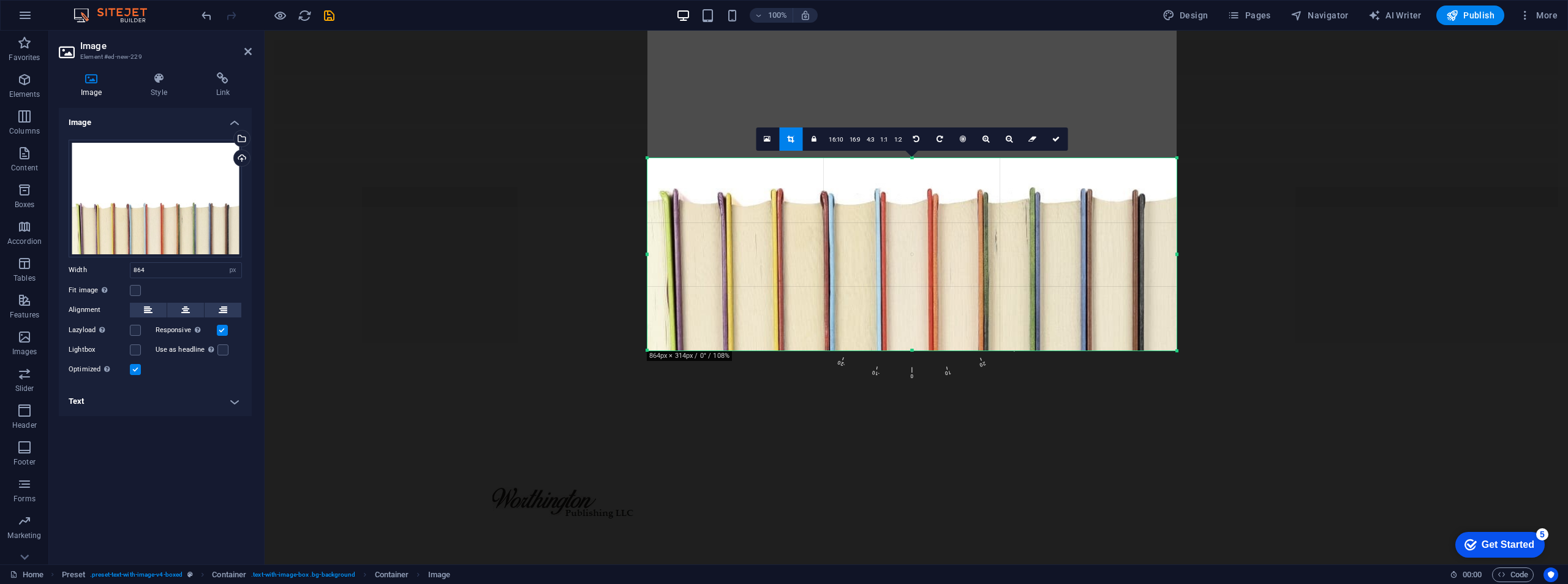
drag, startPoint x: 914, startPoint y: 158, endPoint x: 900, endPoint y: 319, distance: 161.6
click at [900, 319] on div "180 170 160 150 140 130 120 110 100 90 80 70 60 50 40 30 20 10 0 -10 -20 -30 -4…" at bounding box center [912, 254] width 530 height 192
click at [1293, 260] on div at bounding box center [916, 405] width 1304 height 376
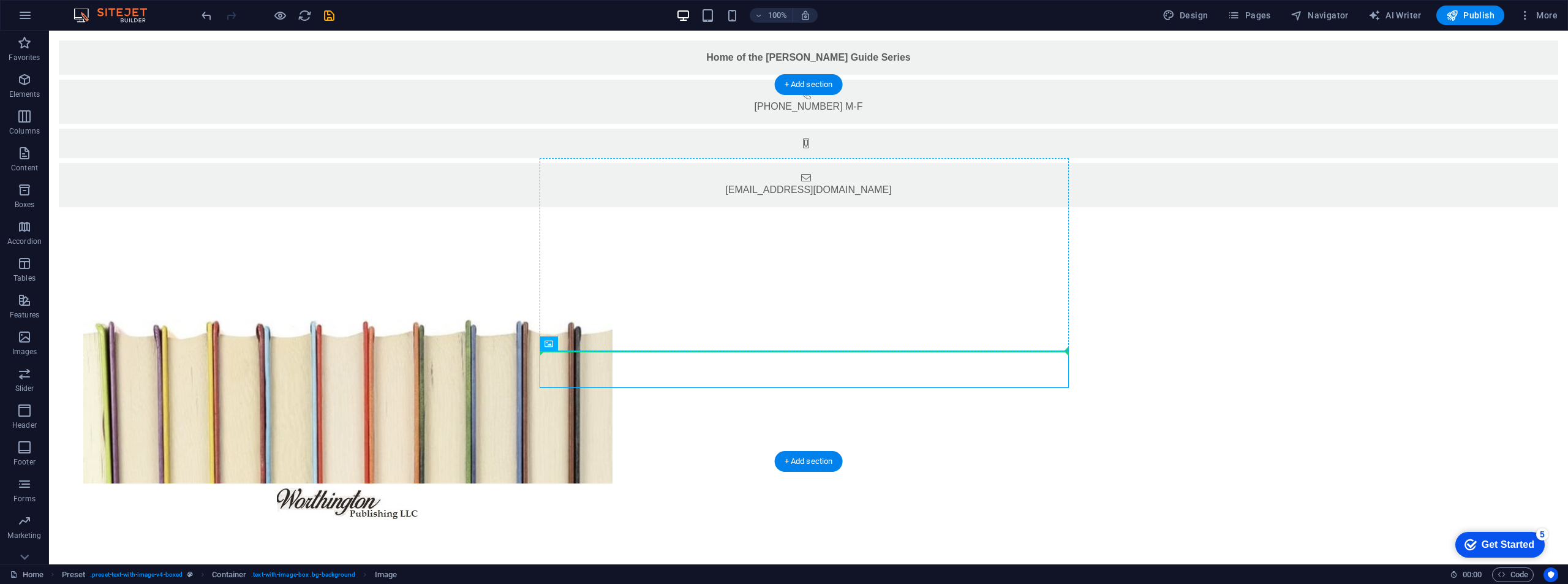
drag, startPoint x: 808, startPoint y: 376, endPoint x: 808, endPoint y: 287, distance: 89.0
click at [612, 290] on figure at bounding box center [348, 387] width 530 height 193
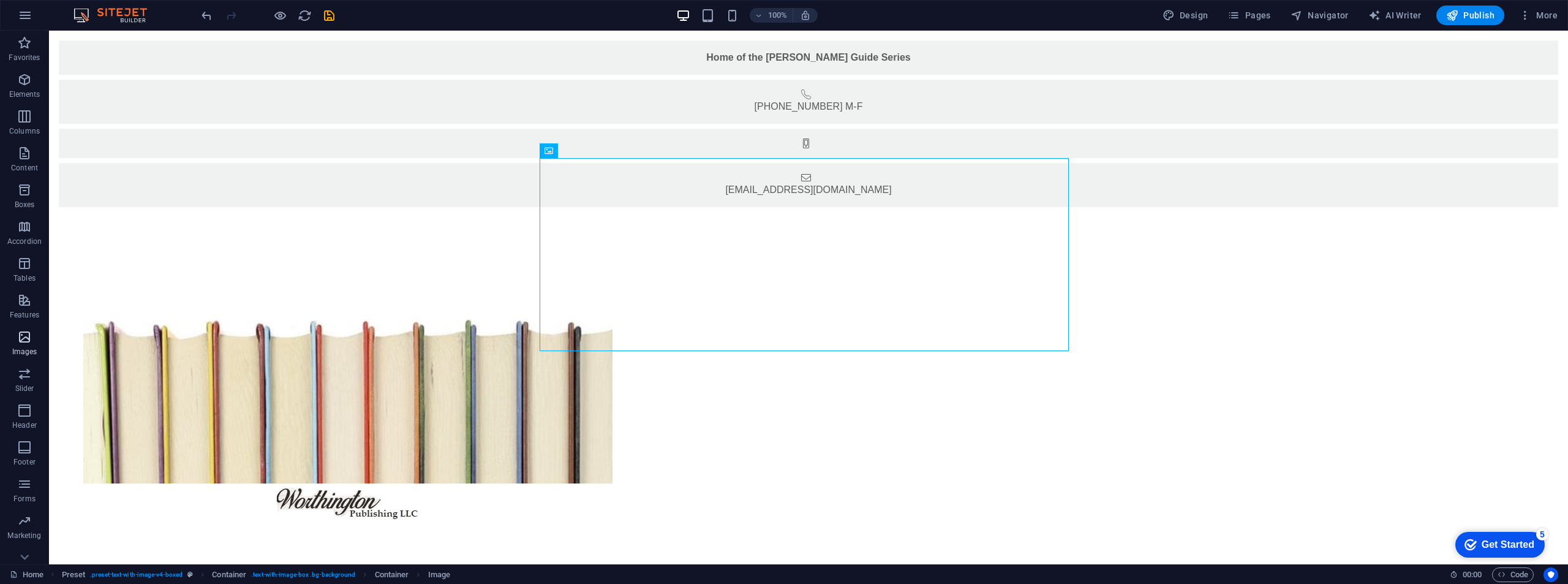
click at [9, 351] on span "Images" at bounding box center [24, 345] width 49 height 29
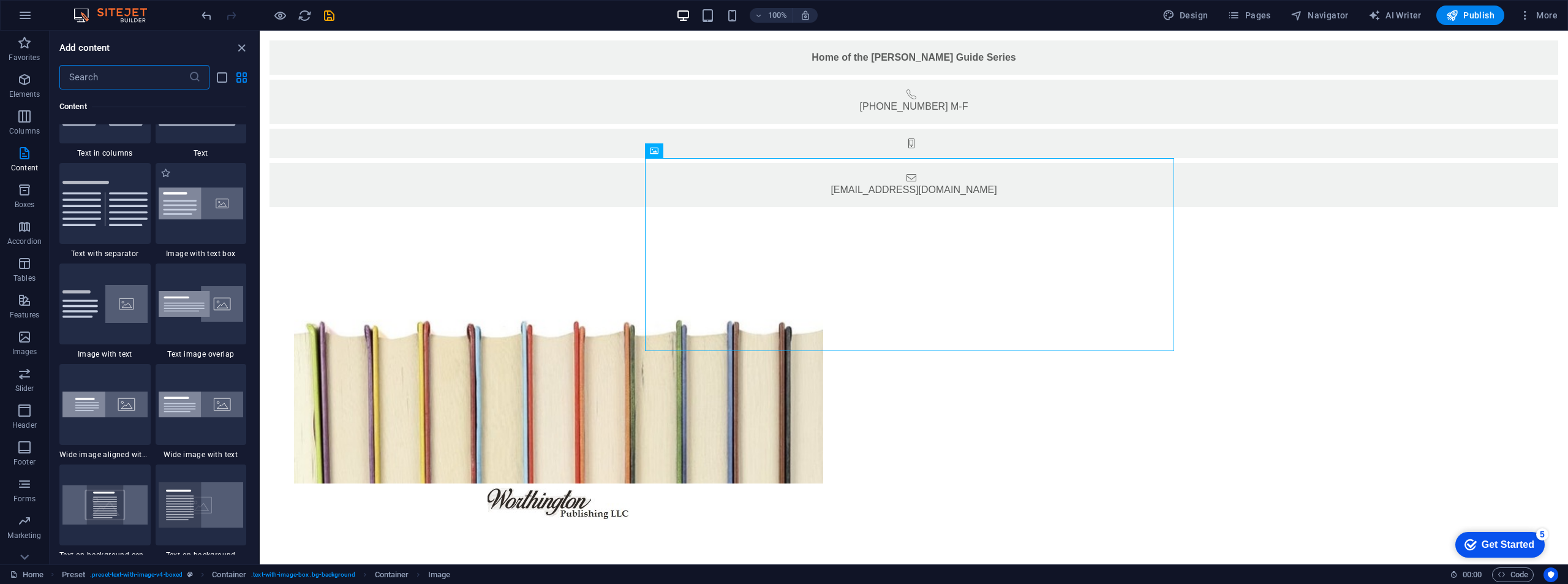
scroll to position [2328, 0]
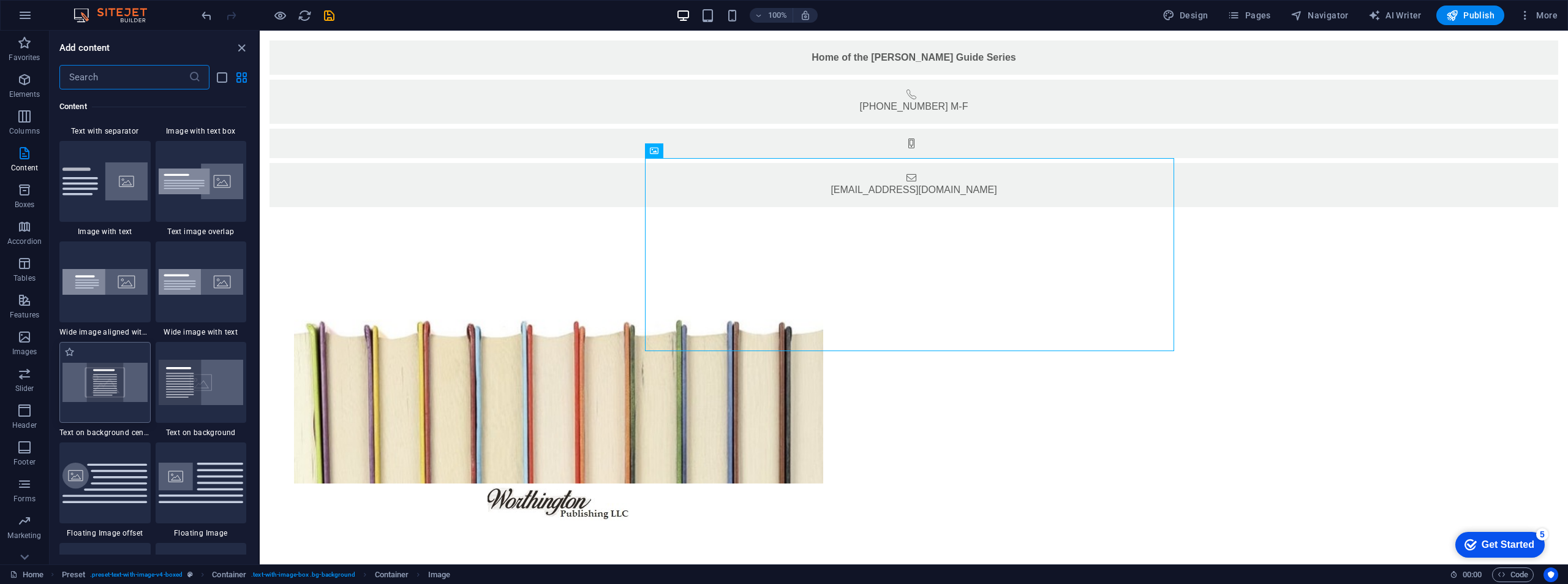
click at [105, 397] on img at bounding box center [105, 382] width 85 height 39
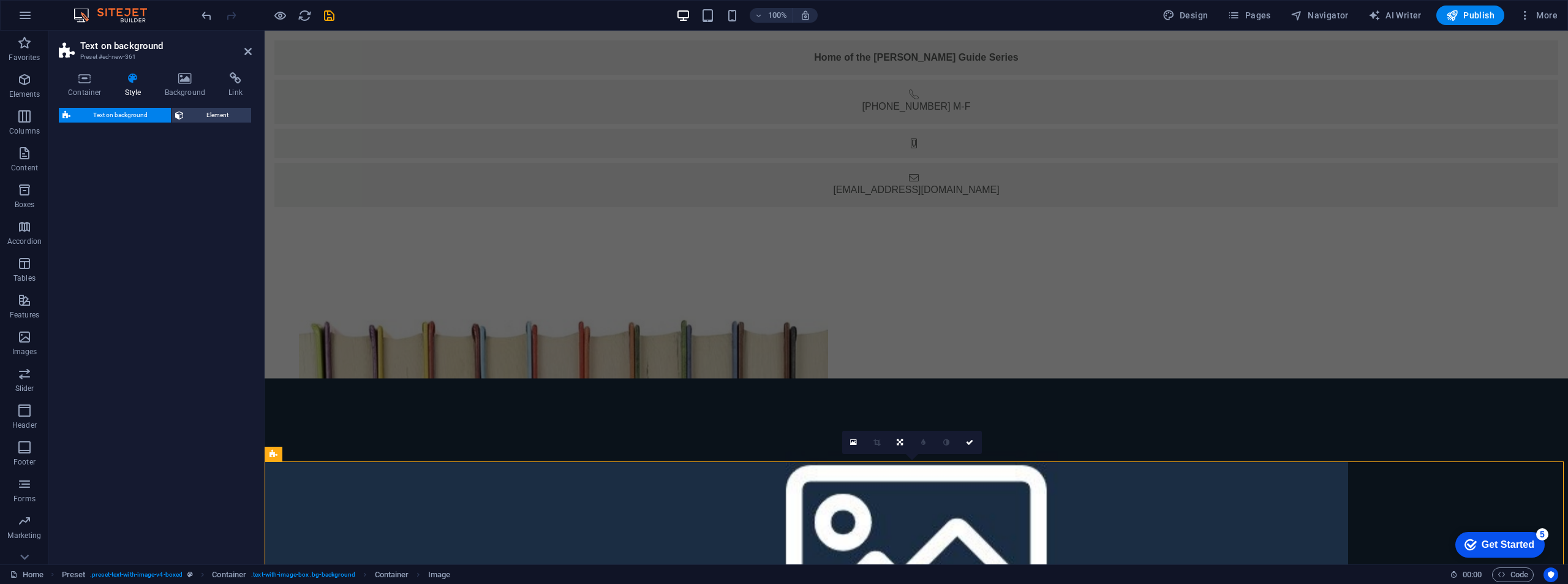
select select "%"
select select "rem"
select select "px"
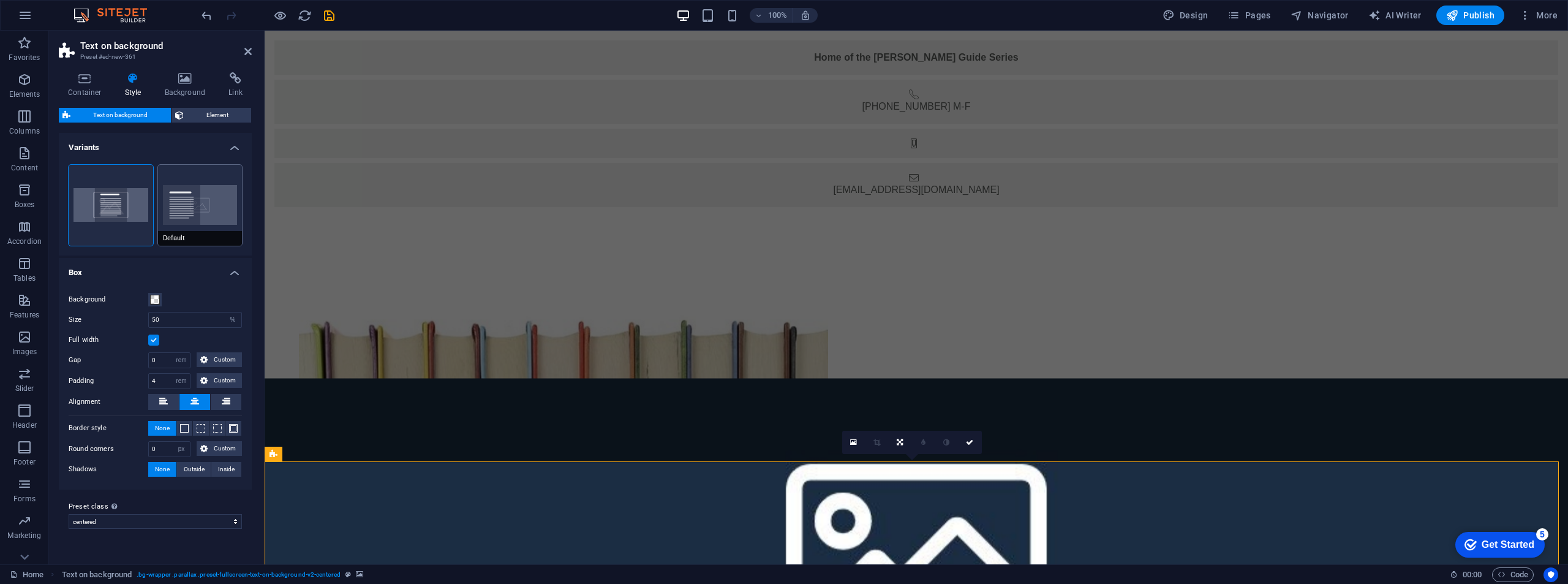
click at [197, 211] on button "Default" at bounding box center [201, 205] width 84 height 81
click at [116, 201] on button "Centered" at bounding box center [111, 205] width 84 height 81
click at [207, 12] on icon "undo" at bounding box center [207, 16] width 14 height 14
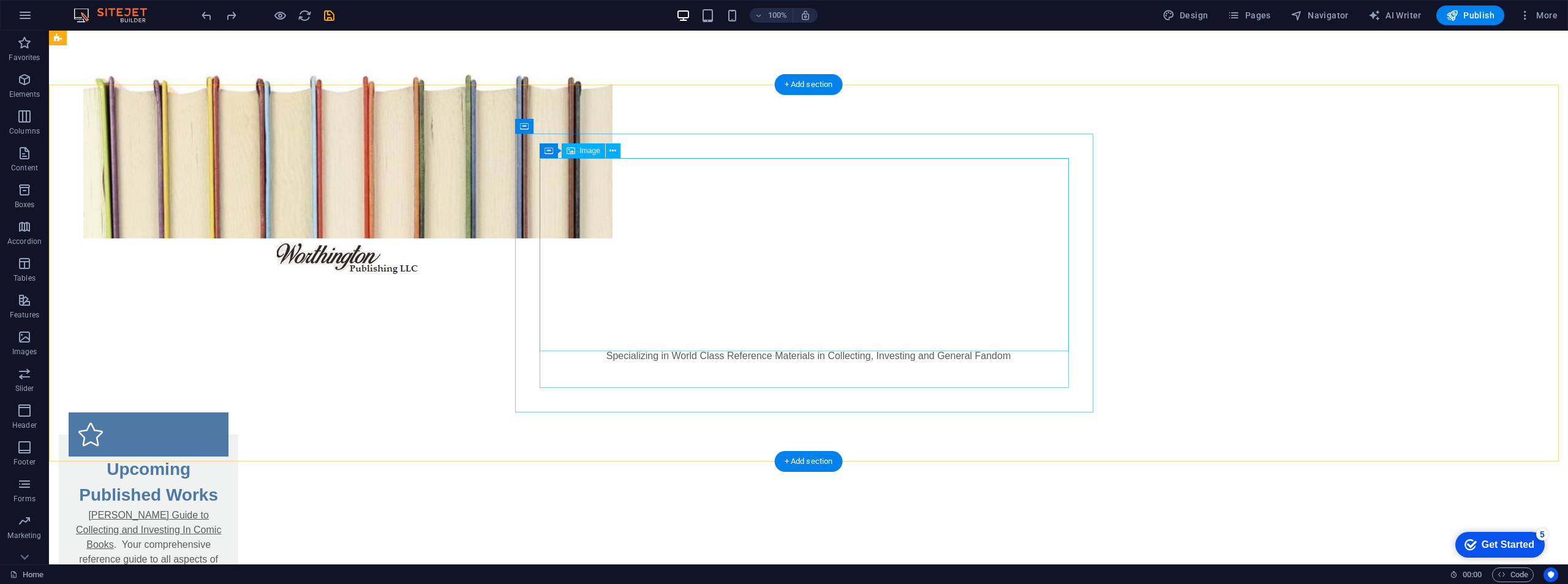
scroll to position [0, 0]
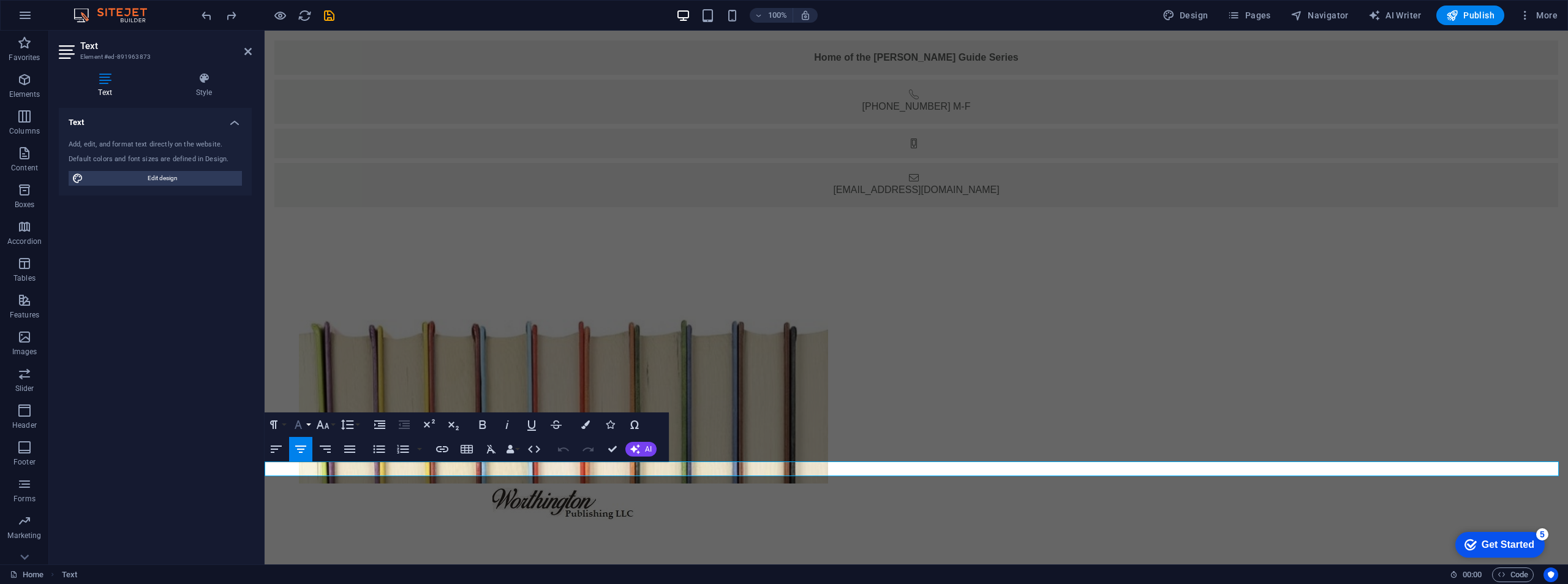
click at [297, 426] on icon "button" at bounding box center [298, 425] width 8 height 9
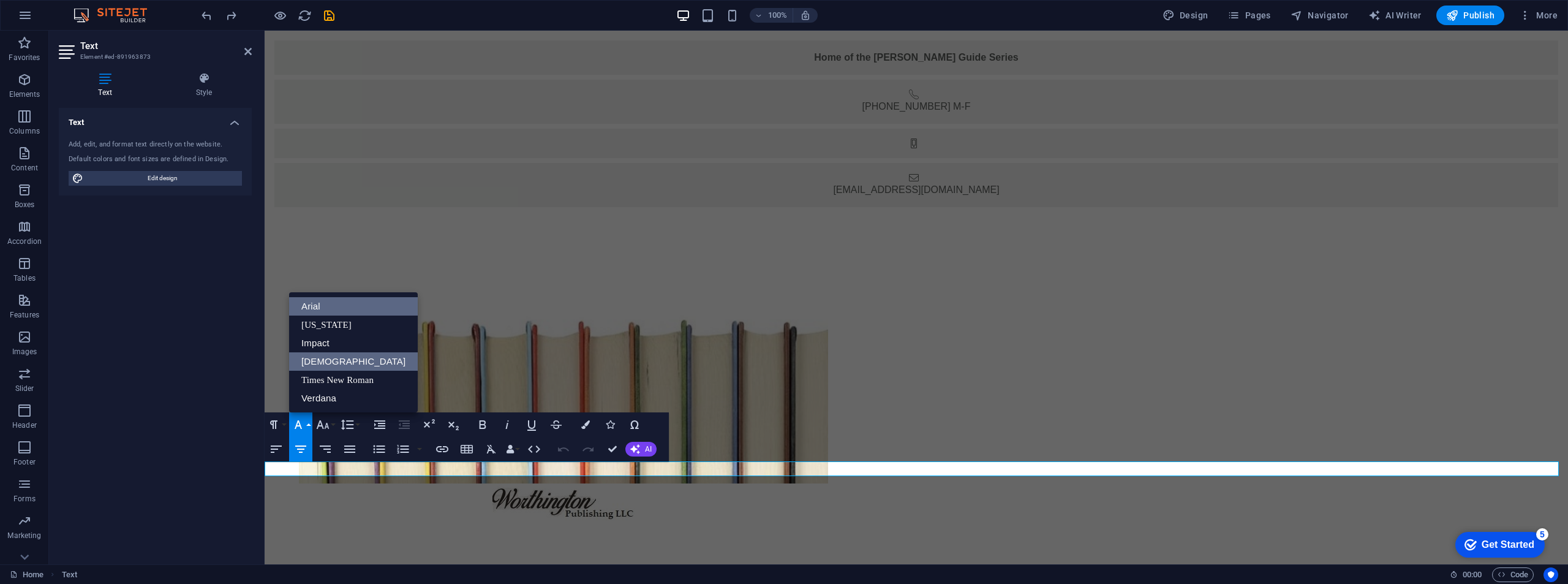
click at [341, 362] on link "[DEMOGRAPHIC_DATA]" at bounding box center [353, 361] width 128 height 18
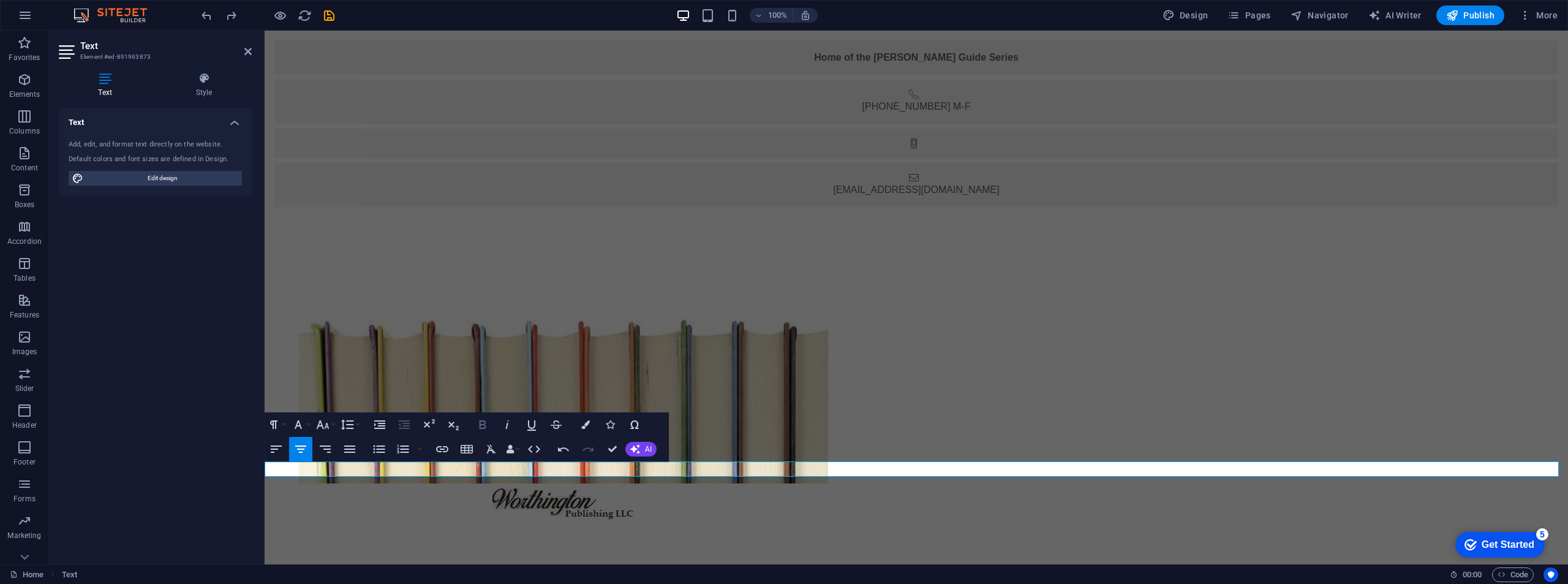
click at [479, 426] on icon "button" at bounding box center [482, 424] width 15 height 15
click at [328, 424] on icon "button" at bounding box center [322, 424] width 15 height 15
click at [335, 358] on link "14" at bounding box center [335, 350] width 44 height 18
click at [319, 422] on icon "button" at bounding box center [323, 425] width 13 height 9
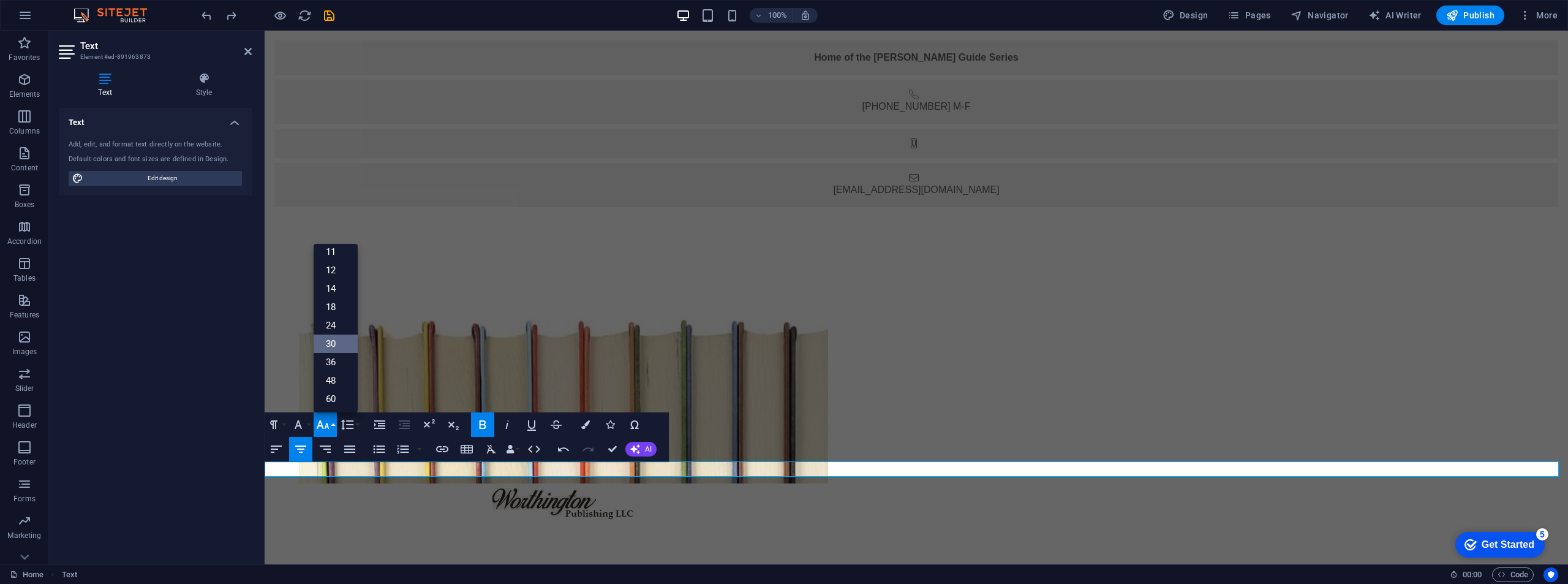
click at [343, 345] on link "30" at bounding box center [335, 343] width 44 height 18
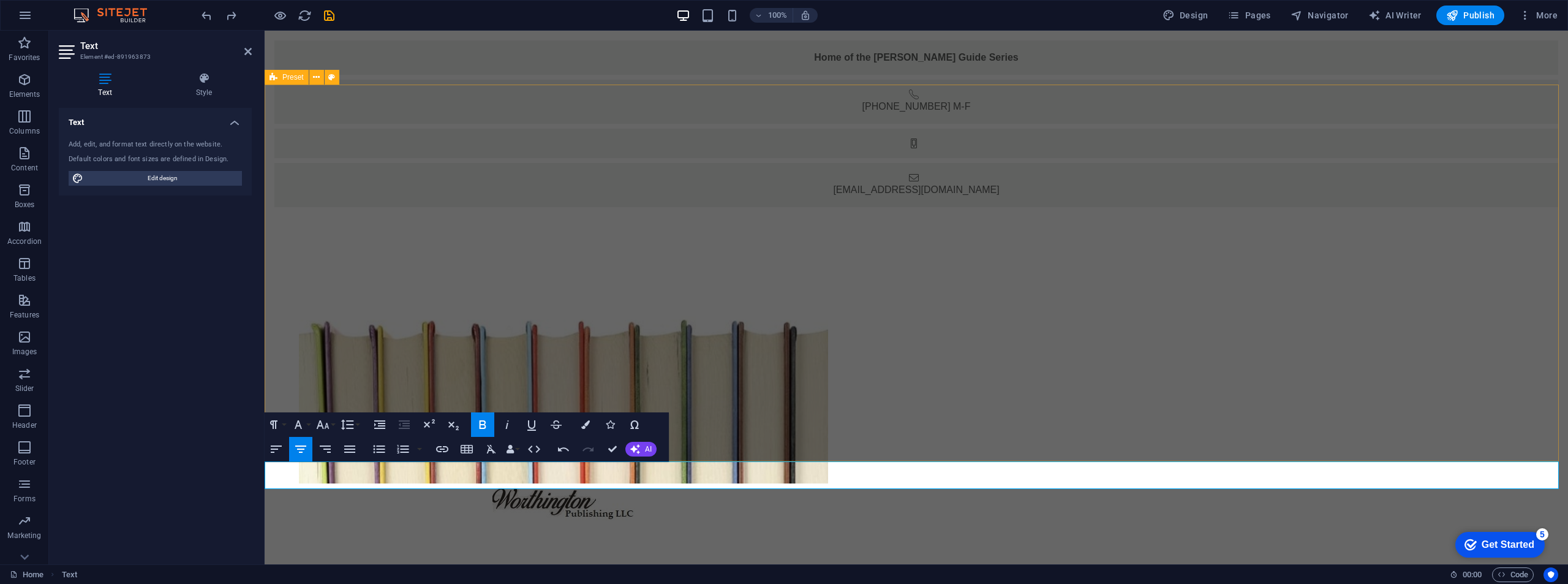
click at [454, 282] on div at bounding box center [916, 405] width 1304 height 376
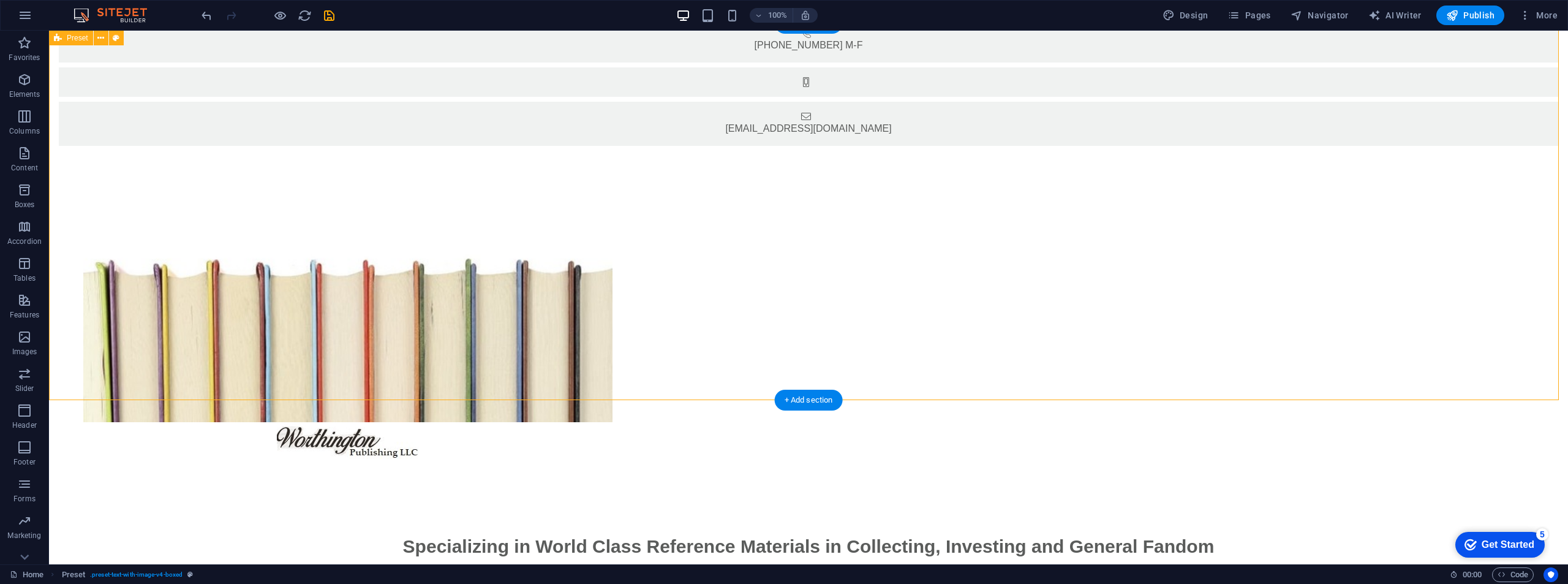
scroll to position [0, 0]
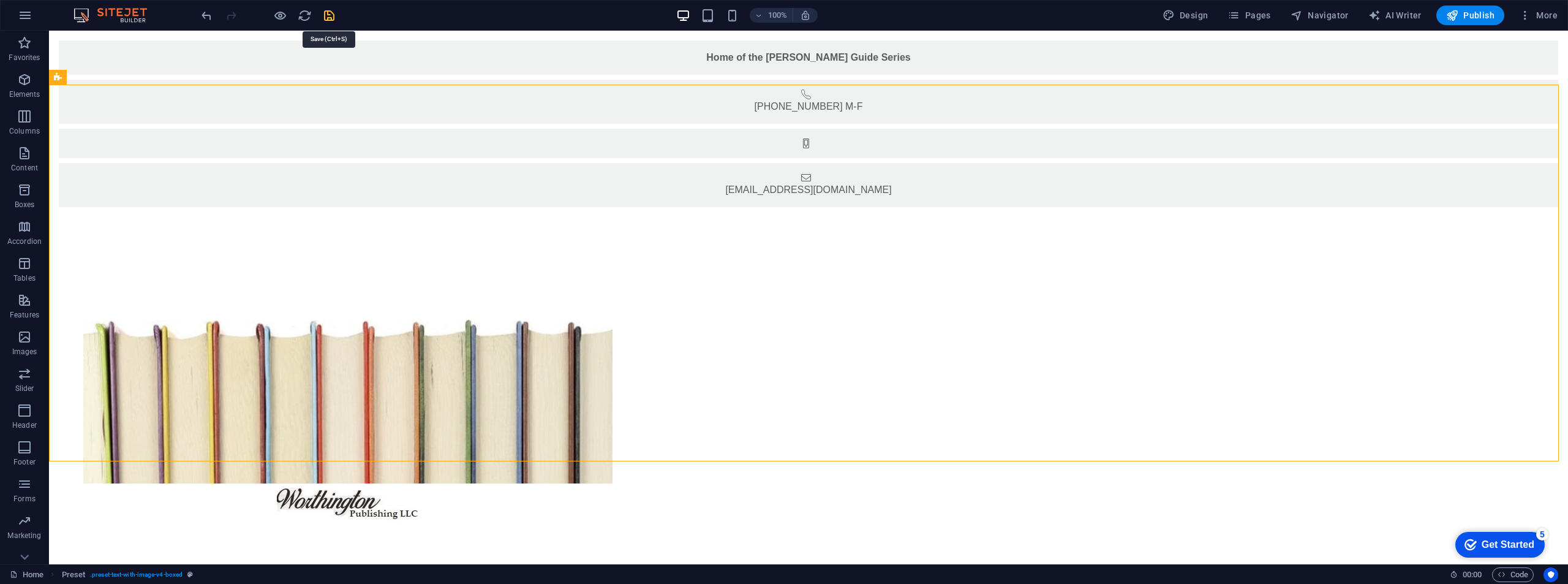
click at [328, 17] on icon "save" at bounding box center [329, 16] width 14 height 14
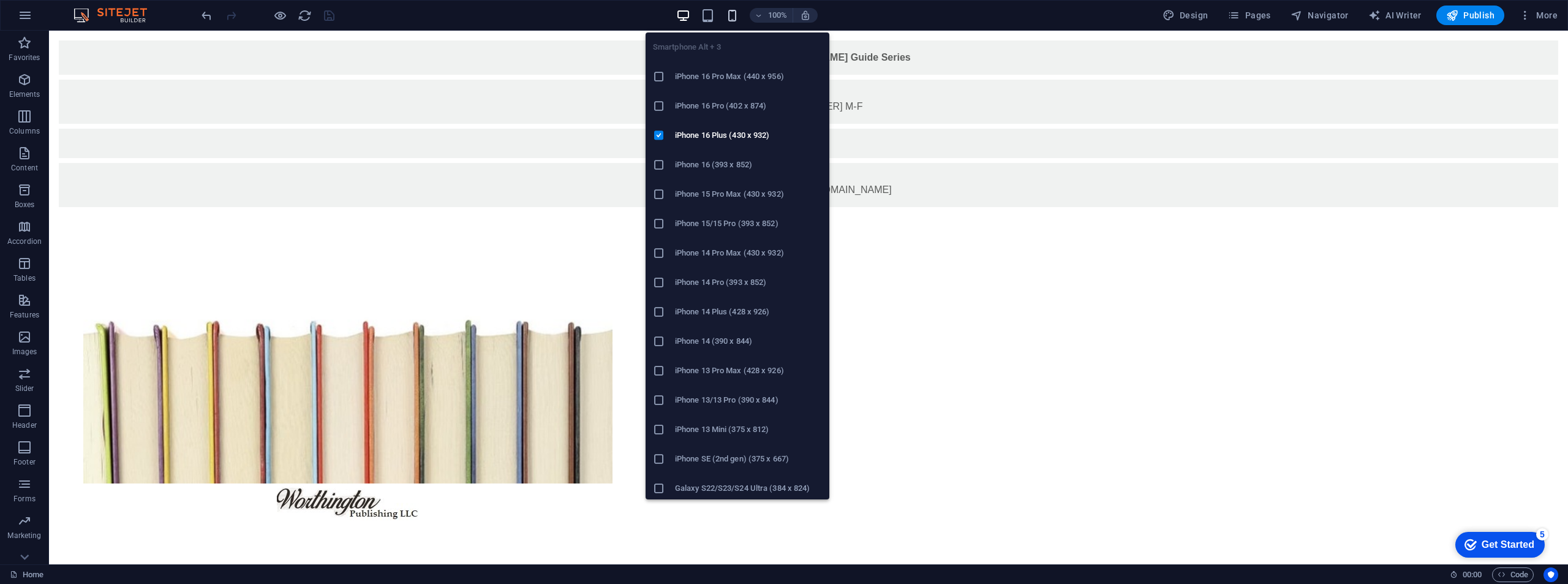
click at [730, 17] on icon "button" at bounding box center [732, 16] width 14 height 14
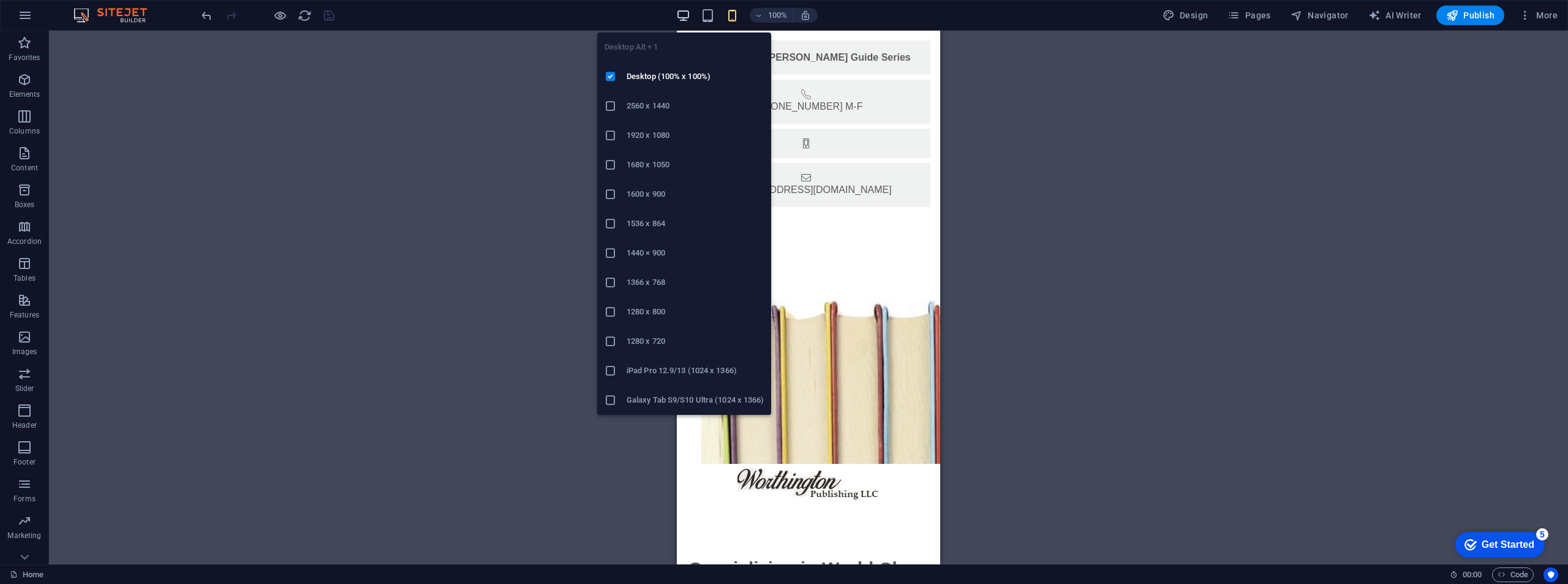
click at [680, 17] on icon "button" at bounding box center [683, 16] width 14 height 14
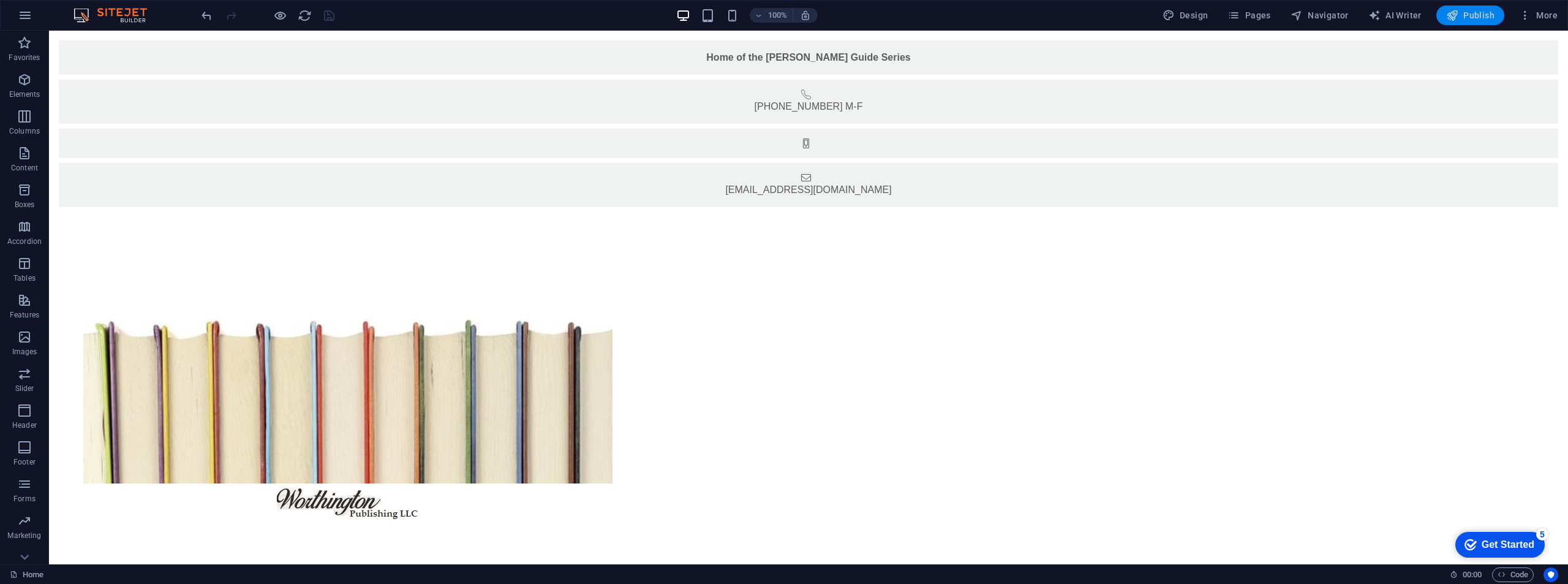
click at [1469, 14] on span "Publish" at bounding box center [1470, 16] width 48 height 12
